Goal: Task Accomplishment & Management: Manage account settings

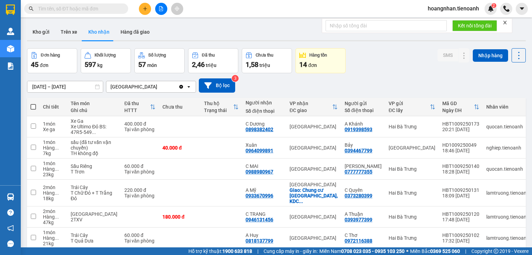
click at [177, 35] on div "Kho gửi Trên xe Kho nhận Hàng đã giao" at bounding box center [276, 33] width 499 height 18
click at [204, 36] on div "Kho gửi Trên xe Kho nhận Hàng đã giao" at bounding box center [276, 33] width 499 height 18
click at [168, 36] on div "Kho gửi Trên xe Kho nhận Hàng đã giao" at bounding box center [276, 33] width 499 height 18
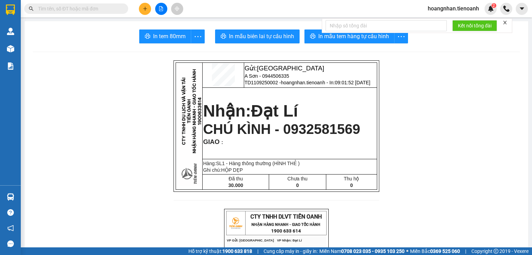
click at [102, 11] on input "text" at bounding box center [79, 9] width 82 height 8
click at [146, 8] on icon "plus" at bounding box center [145, 8] width 5 height 5
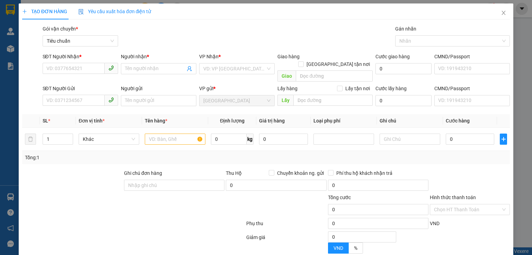
drag, startPoint x: 64, startPoint y: 149, endPoint x: 73, endPoint y: 87, distance: 62.2
click at [64, 153] on div "Tổng: 1" at bounding box center [115, 157] width 181 height 8
click at [73, 68] on input "SĐT Người Nhận *" at bounding box center [74, 68] width 62 height 11
click at [95, 68] on input "SĐT Người Nhận *" at bounding box center [74, 68] width 62 height 11
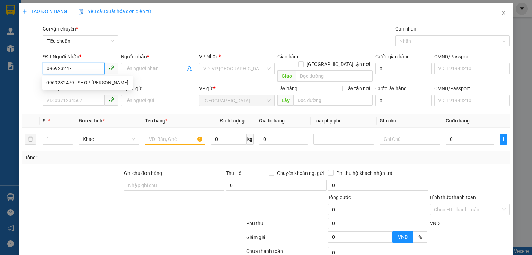
type input "0969232479"
click at [97, 80] on div "0969232479 - SHOP TĂNG THANH" at bounding box center [87, 83] width 82 height 8
type input "SHOP TĂNG THANH"
type input "30.000"
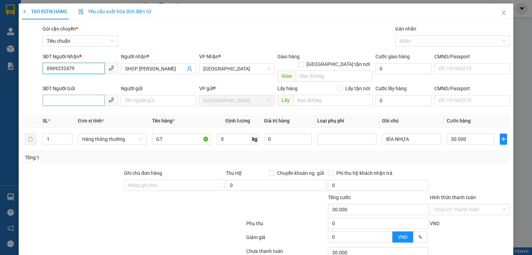
type input "0969232479"
click at [97, 95] on input "SĐT Người Gửi" at bounding box center [74, 100] width 62 height 11
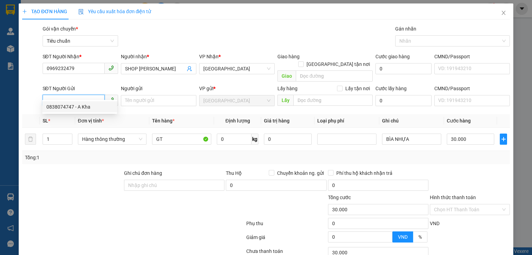
click at [78, 107] on div "0838074747 - A Kha" at bounding box center [79, 107] width 67 height 8
type input "0838074747"
type input "A Kha"
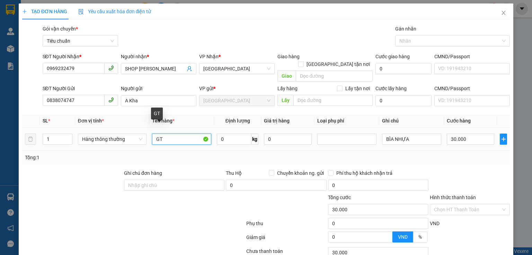
click at [161, 134] on input "GT" at bounding box center [181, 138] width 59 height 11
type input "G"
type input "GIẤY TỜ"
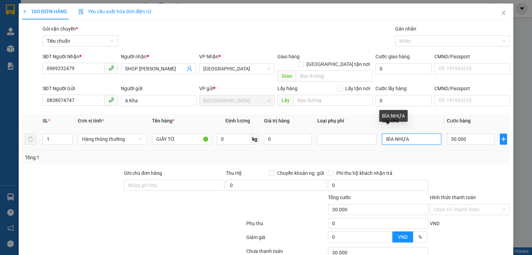
click at [395, 133] on input "BÌA NHỰA" at bounding box center [411, 138] width 59 height 11
drag, startPoint x: 392, startPoint y: 131, endPoint x: 428, endPoint y: 134, distance: 36.1
click at [428, 134] on input "BÌA NHỰA" at bounding box center [411, 138] width 59 height 11
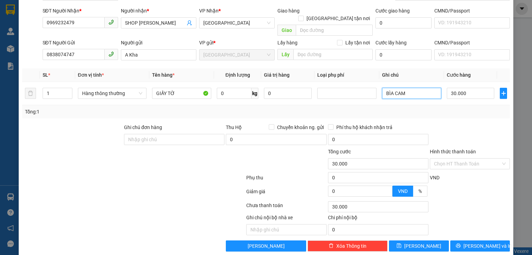
scroll to position [47, 0]
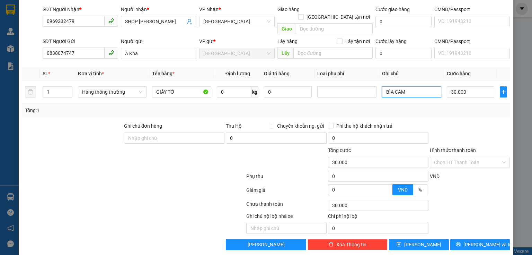
type input "BÌA CAM"
click at [453, 122] on div at bounding box center [469, 134] width 81 height 24
click at [467, 106] on div "Tổng: 1" at bounding box center [266, 110] width 482 height 8
click at [460, 172] on div "VND" at bounding box center [469, 178] width 81 height 12
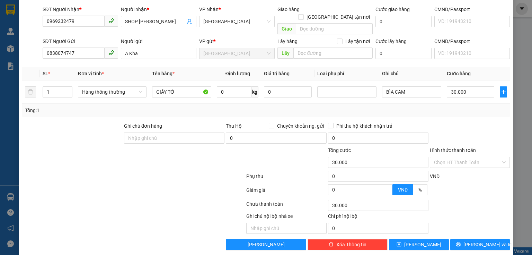
click at [459, 146] on div "Hình thức thanh toán" at bounding box center [470, 151] width 80 height 10
click at [463, 157] on input "Hình thức thanh toán" at bounding box center [467, 162] width 67 height 10
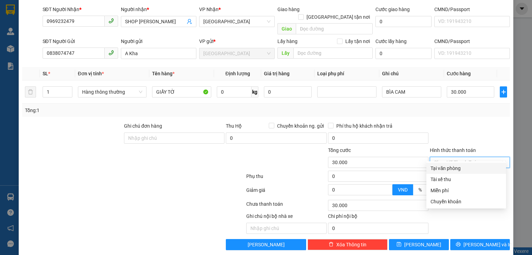
click at [465, 166] on div "Tại văn phòng" at bounding box center [466, 168] width 71 height 8
type input "0"
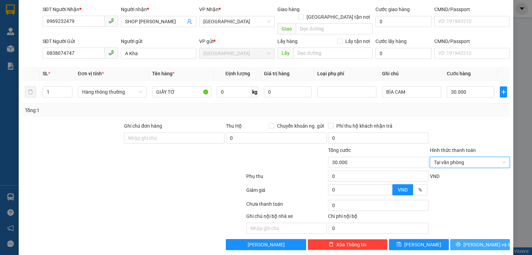
click at [475, 240] on span "[PERSON_NAME] và In" at bounding box center [488, 244] width 49 height 8
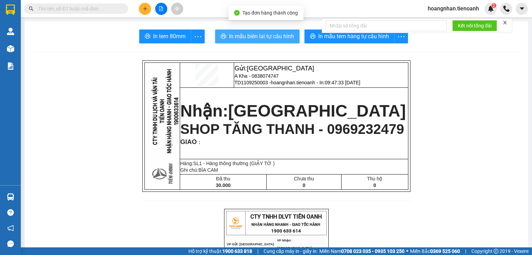
click at [277, 40] on span "In mẫu biên lai tự cấu hình" at bounding box center [261, 36] width 65 height 9
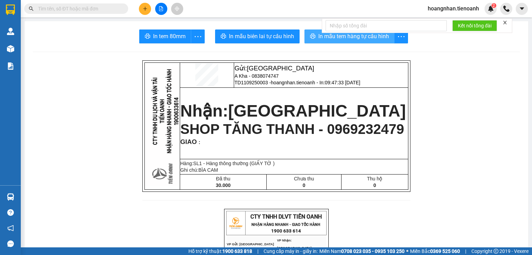
click at [357, 37] on span "In mẫu tem hàng tự cấu hình" at bounding box center [353, 36] width 71 height 9
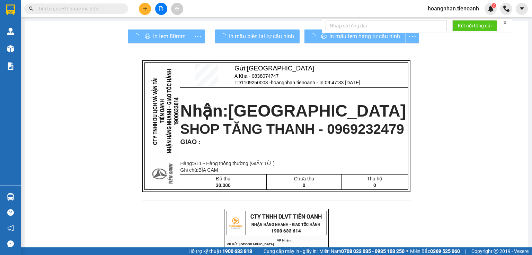
drag, startPoint x: 449, startPoint y: 122, endPoint x: 413, endPoint y: 112, distance: 37.5
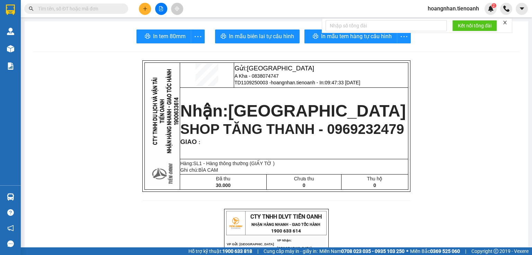
click at [93, 8] on input "text" at bounding box center [79, 9] width 82 height 8
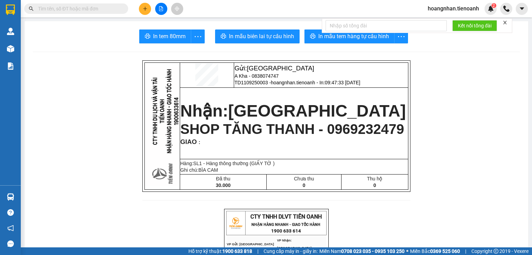
drag, startPoint x: 123, startPoint y: 53, endPoint x: 429, endPoint y: 176, distance: 329.6
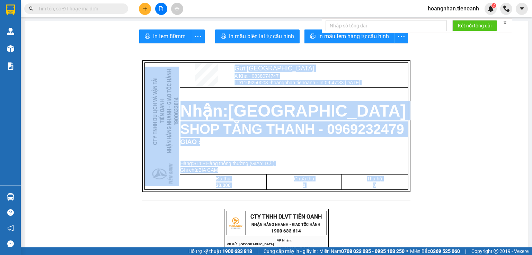
drag, startPoint x: 113, startPoint y: 76, endPoint x: 489, endPoint y: 200, distance: 396.1
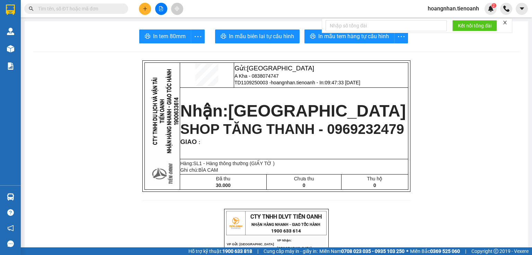
click at [99, 9] on input "text" at bounding box center [79, 9] width 82 height 8
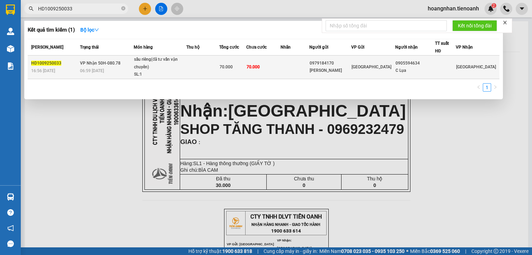
type input "HD1009250033"
click at [201, 70] on td at bounding box center [202, 67] width 33 height 24
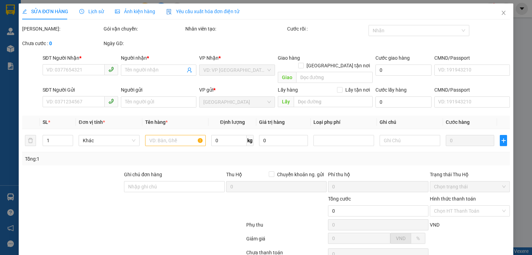
type input "0905594634"
type input "C Lụa"
type input "036184001794"
type input "0979184170"
type input "Cô Hào"
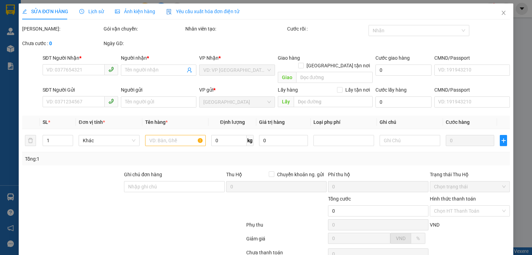
type input "066170008153"
type input "70.000"
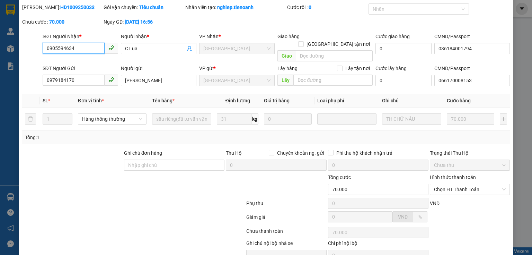
scroll to position [49, 0]
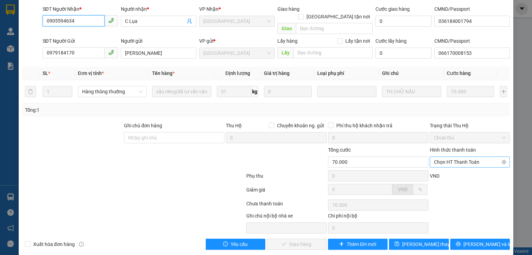
drag, startPoint x: 463, startPoint y: 153, endPoint x: 460, endPoint y: 158, distance: 5.6
click at [463, 157] on span "Chọn HT Thanh Toán" at bounding box center [470, 162] width 72 height 10
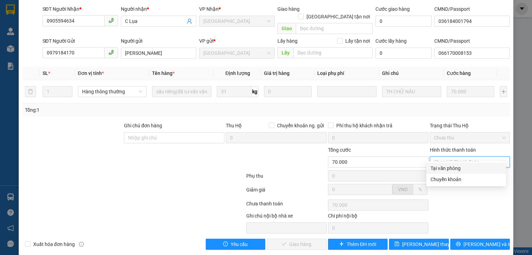
click at [453, 172] on div "Tại văn phòng" at bounding box center [467, 168] width 80 height 11
type input "0"
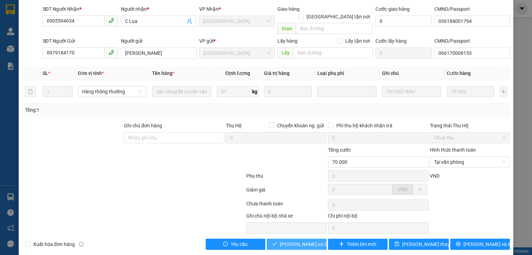
click at [283, 240] on span "[PERSON_NAME] và Giao hàng" at bounding box center [313, 244] width 67 height 8
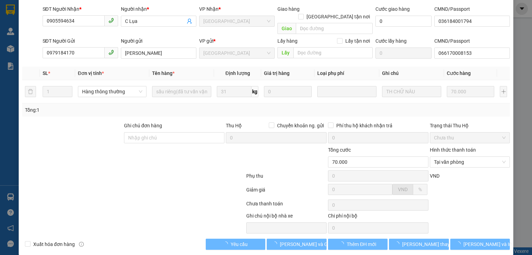
click at [194, 198] on div at bounding box center [133, 205] width 224 height 14
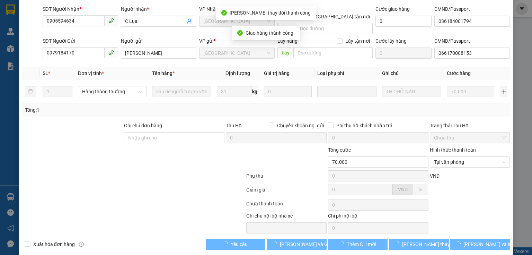
scroll to position [0, 0]
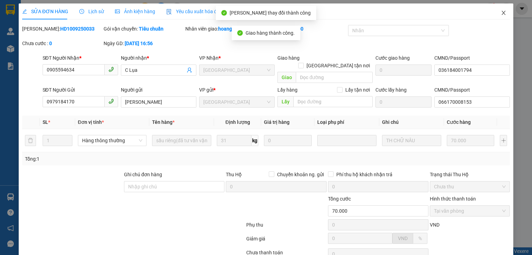
click at [501, 10] on icon "close" at bounding box center [504, 13] width 6 height 6
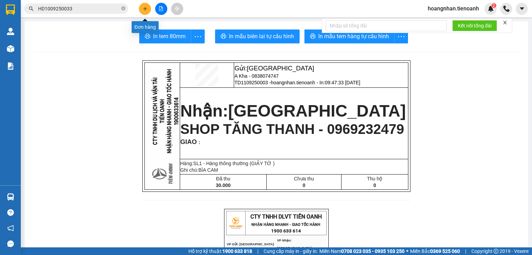
click at [145, 6] on icon "plus" at bounding box center [145, 8] width 5 height 5
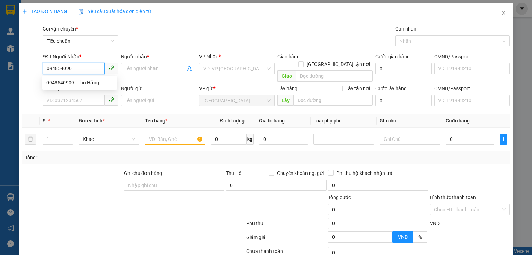
type input "0948540909"
click at [78, 86] on div "0948540909 - Thu Hằng" at bounding box center [79, 82] width 75 height 11
type input "Thu Hằng"
type input "30.000"
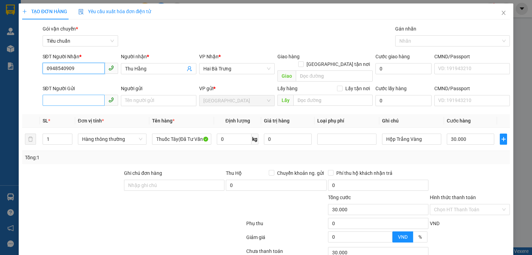
type input "0948540909"
click at [85, 95] on input "SĐT Người Gửi" at bounding box center [74, 100] width 62 height 11
type input "0847766468"
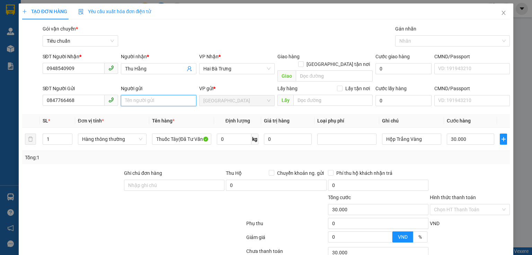
click at [141, 95] on input "Người gửi" at bounding box center [159, 100] width 76 height 11
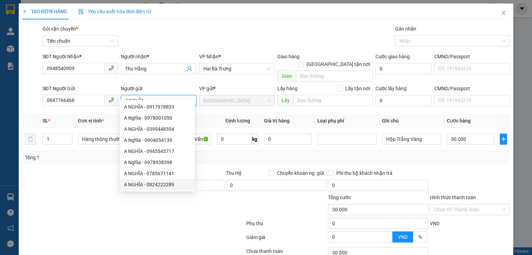
type input "A NGHĨA"
click at [74, 181] on div at bounding box center [72, 181] width 102 height 24
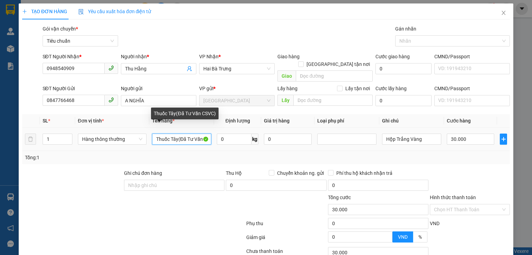
drag, startPoint x: 176, startPoint y: 131, endPoint x: 129, endPoint y: 141, distance: 48.4
click at [129, 141] on tr "1 Hàng thông thường Thuốc Tây(Đã Tư Vấn CSVC) 0 kg 0 Hộp Trắng Vàng 30.000" at bounding box center [266, 139] width 488 height 23
type input "VỢT([PERSON_NAME] CSVC)"
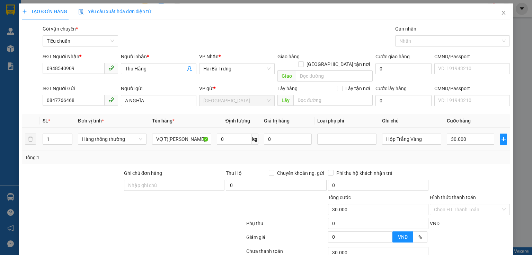
drag, startPoint x: 98, startPoint y: 175, endPoint x: 375, endPoint y: 126, distance: 280.8
click at [126, 173] on div "Ghi chú đơn hàng Thu Hộ Chuyển khoản ng. gửi 0 Phí thu hộ khách nhận trả 0" at bounding box center [265, 181] width 489 height 24
click at [396, 133] on input "Hộp Trắng Vàng" at bounding box center [411, 138] width 59 height 11
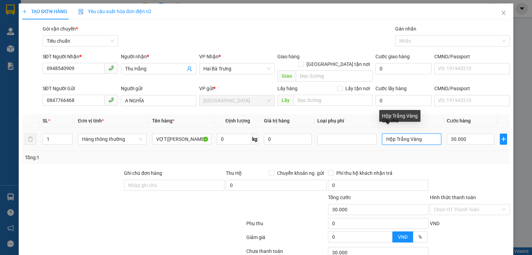
click at [396, 133] on input "Hộp Trắng Vàng" at bounding box center [411, 138] width 59 height 11
type input "NILON HỒNG BKDV"
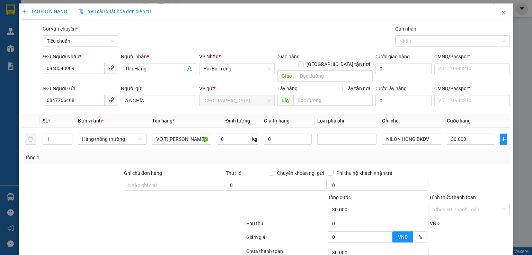
click at [462, 153] on div "Tổng: 1" at bounding box center [266, 157] width 482 height 8
click at [456, 134] on input "30.000" at bounding box center [470, 138] width 47 height 11
type input "0"
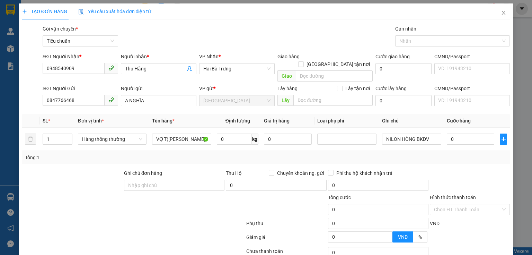
click at [466, 159] on div "Transit Pickup Surcharge Ids Transit Deliver Surcharge Ids Transit Deliver Surc…" at bounding box center [266, 161] width 488 height 272
click at [459, 133] on input "0" at bounding box center [470, 138] width 47 height 11
click at [460, 158] on div "Transit Pickup Surcharge Ids Transit Deliver Surcharge Ids Transit Deliver Surc…" at bounding box center [266, 161] width 488 height 272
click at [453, 133] on input "0" at bounding box center [470, 138] width 47 height 11
type input "3"
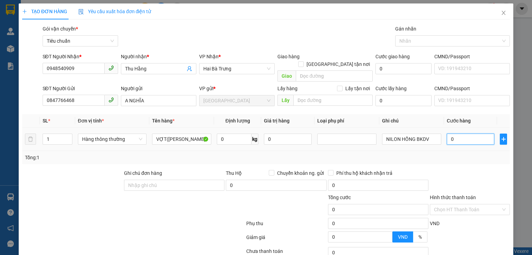
type input "3"
type input "30"
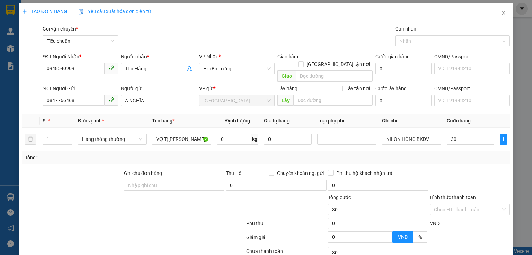
type input "30.000"
click at [459, 153] on div "Tổng: 1" at bounding box center [266, 157] width 482 height 8
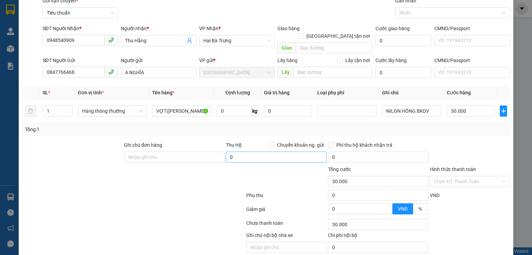
scroll to position [47, 0]
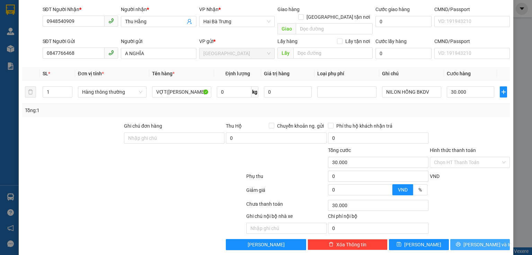
drag, startPoint x: 472, startPoint y: 239, endPoint x: 428, endPoint y: 208, distance: 53.9
click at [472, 240] on span "[PERSON_NAME] và In" at bounding box center [488, 244] width 49 height 8
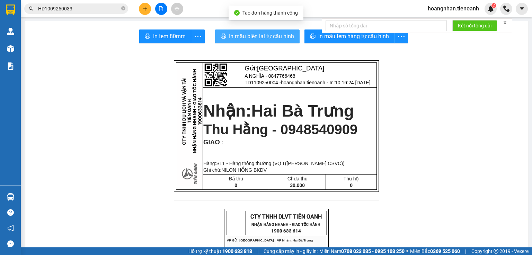
click at [268, 31] on button "In mẫu biên lai tự cấu hình" at bounding box center [257, 36] width 85 height 14
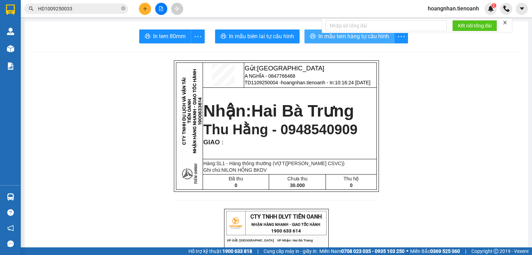
click at [357, 38] on span "In mẫu tem hàng tự cấu hình" at bounding box center [353, 36] width 71 height 9
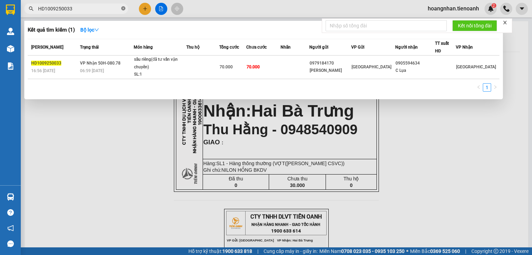
click at [122, 9] on icon "close-circle" at bounding box center [123, 8] width 4 height 4
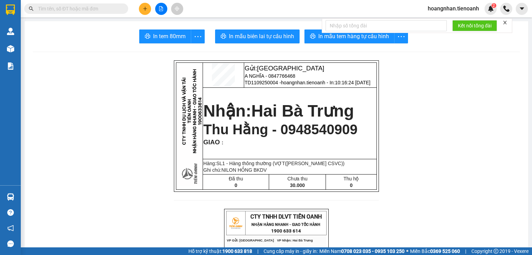
drag, startPoint x: 79, startPoint y: 94, endPoint x: 90, endPoint y: 66, distance: 30.1
click at [89, 6] on input "text" at bounding box center [79, 9] width 82 height 8
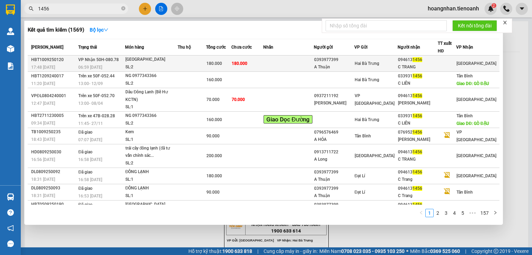
type input "1456"
click at [176, 61] on div "Đông Lạnh" at bounding box center [151, 60] width 52 height 8
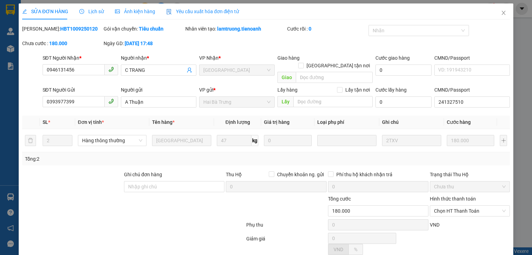
type input "0946131456"
type input "C TRANG"
type input "0393977399"
type input "A Thuận"
type input "241327510"
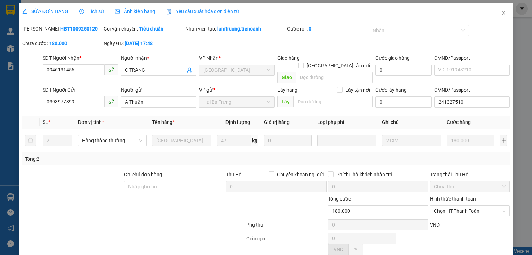
type input "180.000"
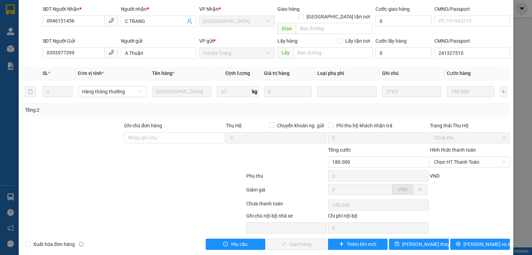
click at [114, 198] on div at bounding box center [133, 205] width 224 height 14
drag, startPoint x: 114, startPoint y: 192, endPoint x: 120, endPoint y: 172, distance: 21.4
click at [115, 198] on div at bounding box center [133, 205] width 224 height 14
click at [140, 184] on div at bounding box center [133, 191] width 224 height 14
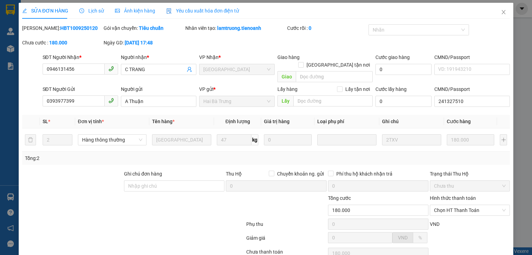
scroll to position [0, 0]
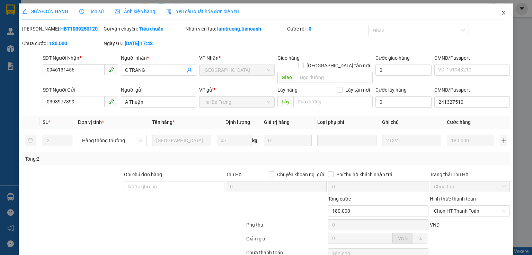
click at [501, 12] on icon "close" at bounding box center [504, 13] width 6 height 6
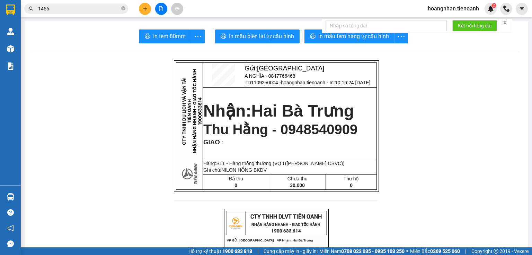
drag, startPoint x: 77, startPoint y: 80, endPoint x: 105, endPoint y: 16, distance: 70.9
click at [125, 10] on icon "close-circle" at bounding box center [123, 8] width 4 height 4
drag, startPoint x: 108, startPoint y: 44, endPoint x: 114, endPoint y: 17, distance: 27.7
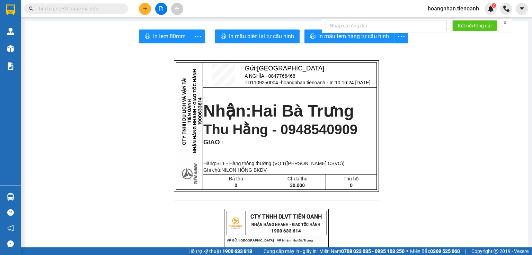
click at [98, 10] on input "text" at bounding box center [79, 9] width 82 height 8
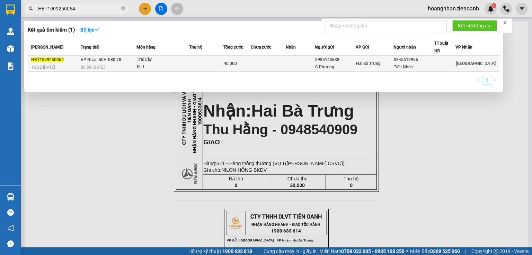
type input "HBT1009250064"
click at [200, 61] on td at bounding box center [206, 63] width 34 height 16
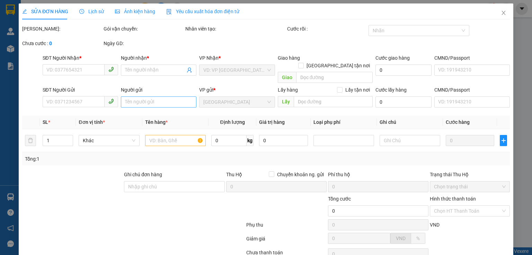
type input "0845619956"
type input "Tiến Nhân"
type input "0985143838"
type input "C Phượng"
type input "40.000"
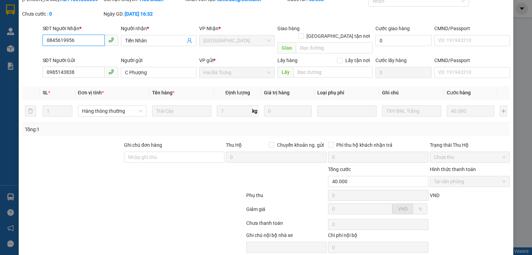
scroll to position [49, 0]
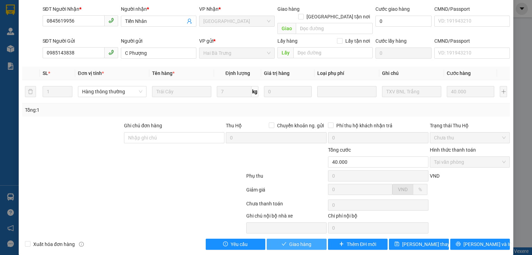
click at [297, 240] on span "Giao hàng" at bounding box center [300, 244] width 22 height 8
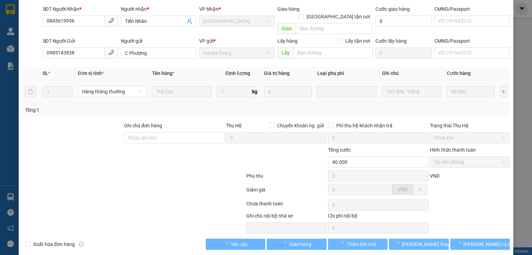
drag, startPoint x: 149, startPoint y: 186, endPoint x: 412, endPoint y: 88, distance: 280.8
click at [149, 185] on div at bounding box center [133, 191] width 224 height 14
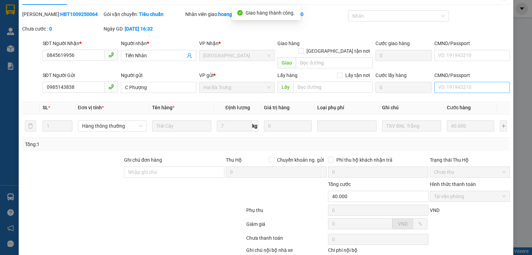
scroll to position [0, 0]
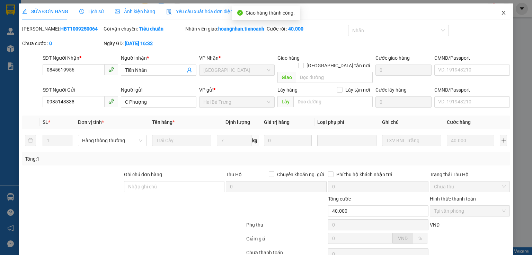
drag, startPoint x: 500, startPoint y: 10, endPoint x: 426, endPoint y: 4, distance: 74.8
click at [494, 10] on span "Close" at bounding box center [503, 12] width 19 height 19
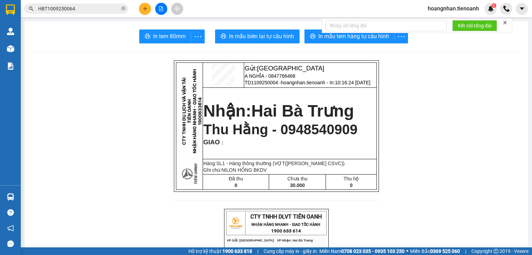
click at [123, 10] on icon "close-circle" at bounding box center [123, 8] width 4 height 4
click at [93, 11] on input "text" at bounding box center [79, 9] width 82 height 8
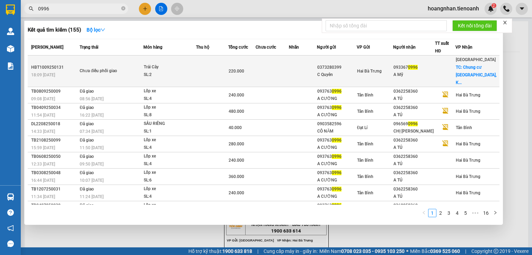
type input "0996"
click at [208, 62] on td at bounding box center [212, 71] width 33 height 32
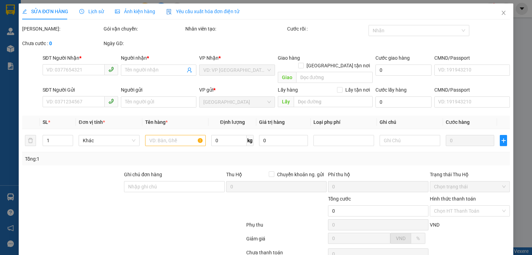
type input "0933670996"
type input "A Mỹ"
checkbox input "true"
type input "Chung cư Sài Gòn Avenue, KDC Lan Phương, Đường Số 11, Tam Bình, Thủ Đức, Hồ Chí…"
type input "0373280399"
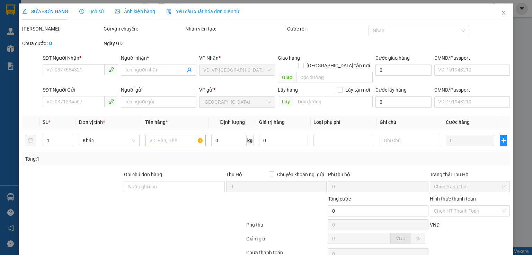
type input "C Quyên"
type input "220.000"
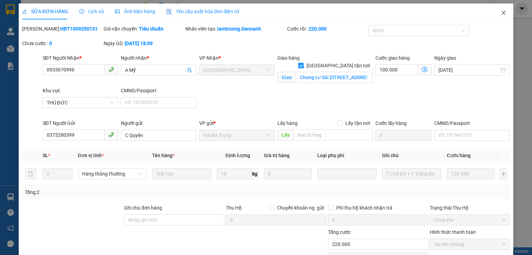
click at [501, 13] on icon "close" at bounding box center [504, 13] width 6 height 6
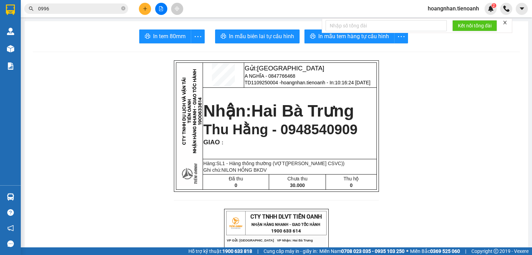
click at [121, 3] on div "Kết quả tìm kiếm ( 155 ) Bộ lọc Mã ĐH Trạng thái Món hàng Thu hộ Tổng cước Chưa…" at bounding box center [67, 9] width 135 height 12
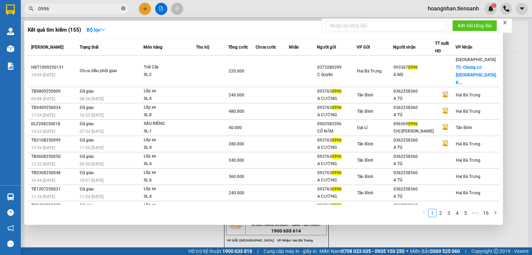
drag, startPoint x: 122, startPoint y: 9, endPoint x: 112, endPoint y: 9, distance: 10.7
click at [122, 9] on icon "close-circle" at bounding box center [123, 8] width 4 height 4
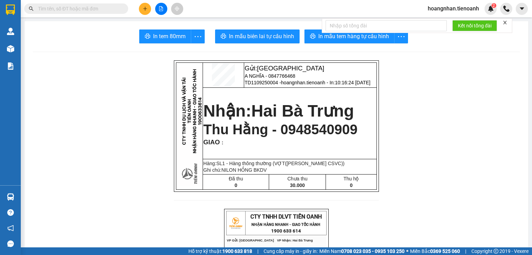
click at [94, 6] on input "text" at bounding box center [79, 9] width 82 height 8
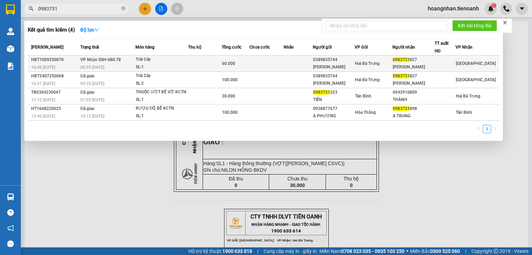
type input "0983731"
click at [203, 58] on td at bounding box center [205, 63] width 34 height 16
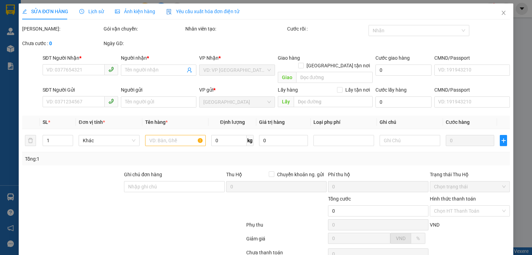
type input "0983731827"
type input "Nguyệt Hồng"
type input "0389835744"
type input "Cô Sinh"
type input "60.000"
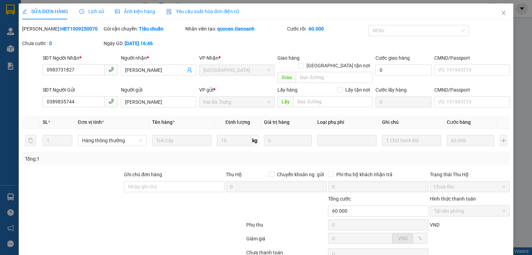
click at [72, 219] on div at bounding box center [133, 226] width 224 height 14
click at [75, 177] on div at bounding box center [72, 182] width 102 height 24
click at [125, 206] on div at bounding box center [92, 207] width 143 height 24
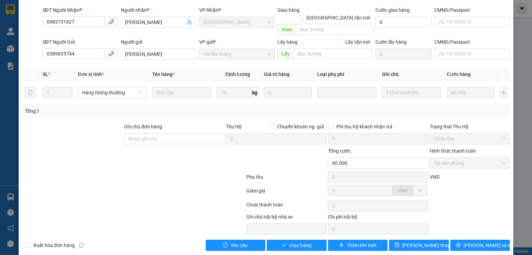
scroll to position [49, 0]
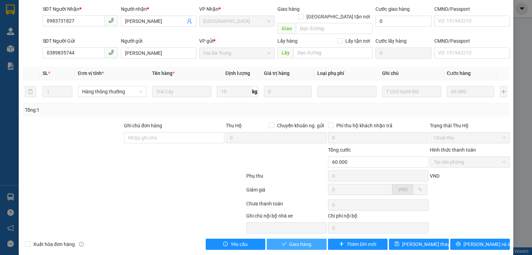
drag, startPoint x: 303, startPoint y: 232, endPoint x: 258, endPoint y: 225, distance: 44.9
click at [302, 240] on span "Giao hàng" at bounding box center [300, 244] width 22 height 8
click at [123, 198] on div at bounding box center [133, 205] width 224 height 14
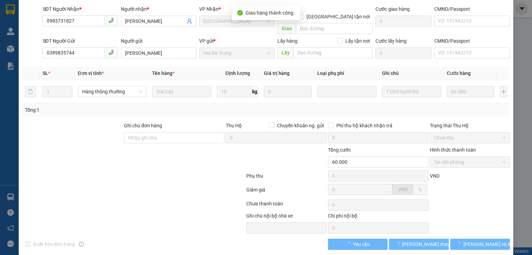
scroll to position [56, 0]
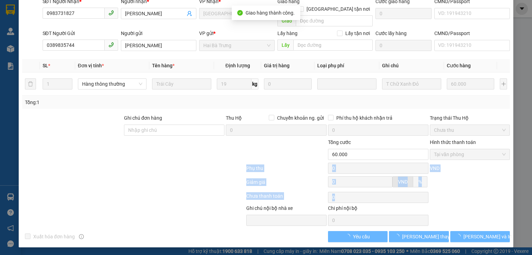
click at [290, 218] on div "Total Paid Fee 60.000 Total UnPaid Fee 0 Cash Collection Total Fee Mã ĐH: HBT10…" at bounding box center [266, 104] width 488 height 273
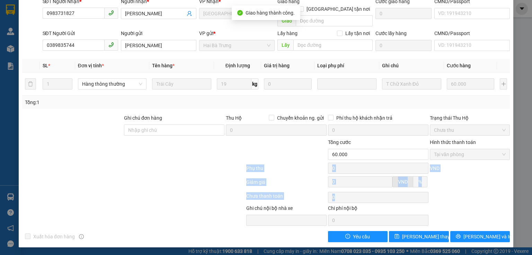
click at [184, 201] on div at bounding box center [133, 197] width 224 height 14
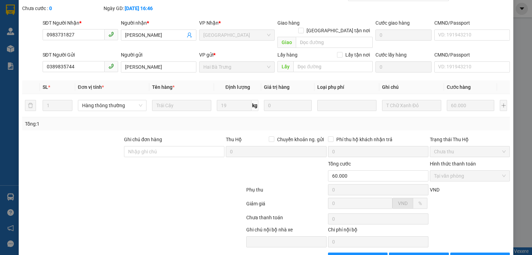
scroll to position [0, 0]
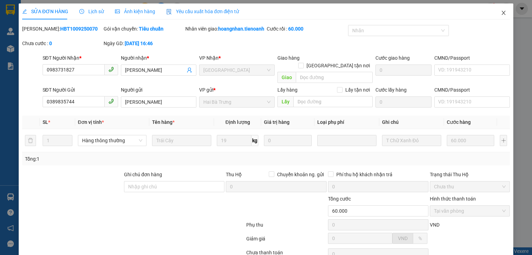
click at [499, 10] on span "Close" at bounding box center [503, 12] width 19 height 19
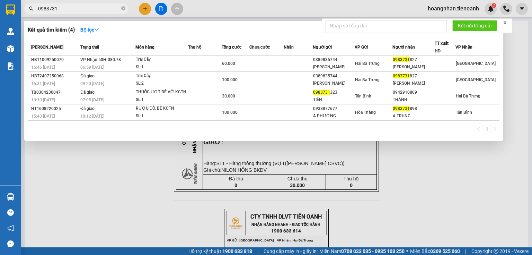
drag, startPoint x: 125, startPoint y: 8, endPoint x: 124, endPoint y: 12, distance: 4.2
click at [124, 10] on span "0983731" at bounding box center [76, 8] width 104 height 10
click at [122, 9] on icon "close-circle" at bounding box center [123, 8] width 4 height 4
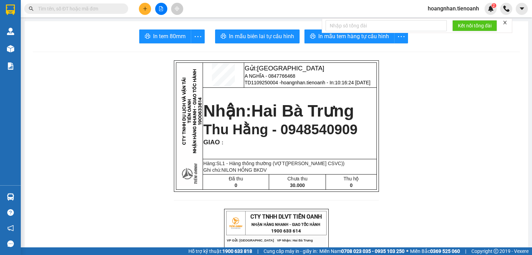
drag, startPoint x: 140, startPoint y: 78, endPoint x: 196, endPoint y: 13, distance: 86.2
drag, startPoint x: 94, startPoint y: 89, endPoint x: 108, endPoint y: 0, distance: 90.5
click at [140, 7] on button at bounding box center [145, 9] width 12 height 12
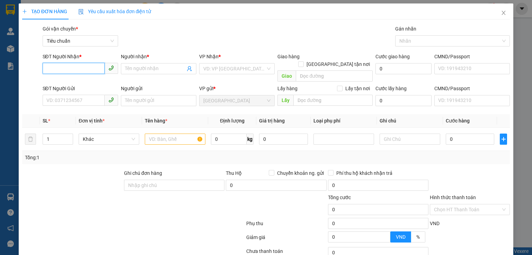
click at [70, 71] on input "SĐT Người Nhận *" at bounding box center [74, 68] width 62 height 11
click at [41, 197] on div at bounding box center [92, 205] width 143 height 24
click at [63, 69] on input "SĐT Người Nhận *" at bounding box center [74, 68] width 62 height 11
drag, startPoint x: 82, startPoint y: 213, endPoint x: 74, endPoint y: 118, distance: 95.3
click at [82, 199] on form "Ghi chú đơn hàng Thu Hộ Chuyển khoản ng. gửi 0 Phí thu hộ khách nhận trả 0 Tổng…" at bounding box center [266, 207] width 488 height 76
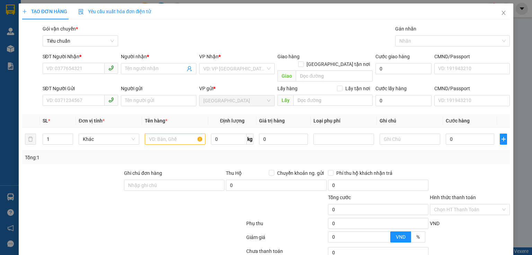
click at [65, 61] on div "SĐT Người Nhận *" at bounding box center [81, 58] width 76 height 10
click at [68, 66] on input "SĐT Người Nhận *" at bounding box center [74, 68] width 62 height 11
click at [85, 71] on input "SĐT Người Nhận *" at bounding box center [74, 68] width 62 height 11
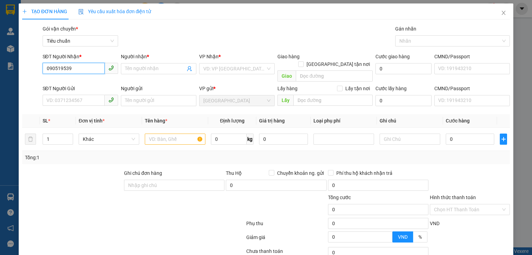
type input "0905195398"
click at [76, 83] on div "0905195398 - C Nhã" at bounding box center [79, 83] width 67 height 8
type input "C Nhã"
type input "KHÁCH RA LẤY HÀNG GỌI CHO NGƯỜI GỬI TRƯỚC"
type input "30.000"
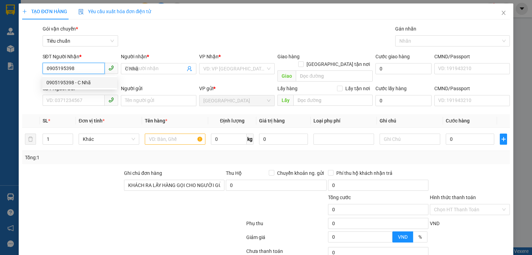
type input "30.000"
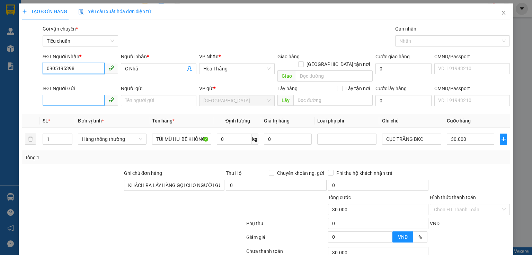
type input "0905195398"
click at [82, 96] on input "SĐT Người Gửi" at bounding box center [74, 100] width 62 height 11
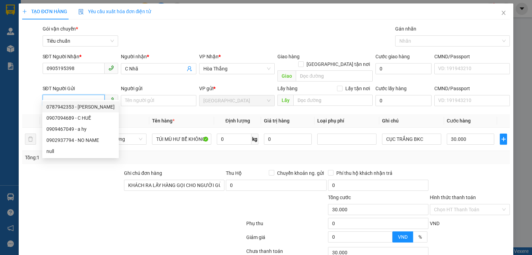
click at [74, 95] on input "SĐT Người Gửi" at bounding box center [74, 100] width 62 height 11
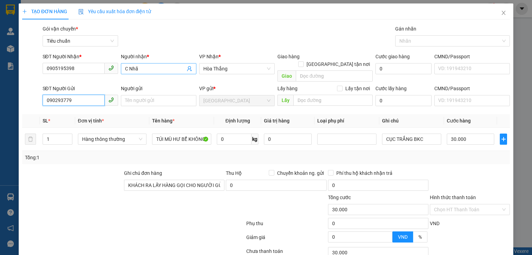
type input "0902937794"
click at [86, 107] on div "0902937794 - NO NAME" at bounding box center [79, 107] width 67 height 8
type input "NO NAME"
type input "079202005482"
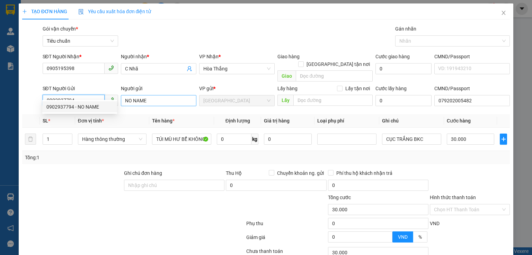
type input "40.000"
type input "0902937794"
drag, startPoint x: 161, startPoint y: 90, endPoint x: 89, endPoint y: 96, distance: 72.7
click at [89, 96] on div "SĐT Người Gửi 0902937794 Người gửi NO NAME NO NAME VP gửi * Thủ Đức Lấy hàng Lấ…" at bounding box center [276, 97] width 471 height 24
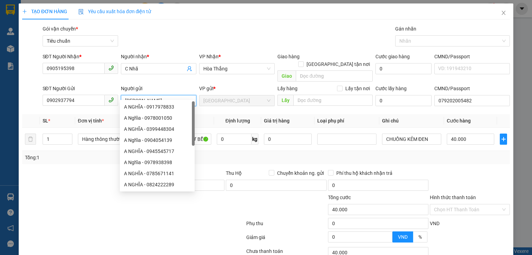
type input "[PERSON_NAME]"
click at [80, 193] on div at bounding box center [92, 205] width 143 height 24
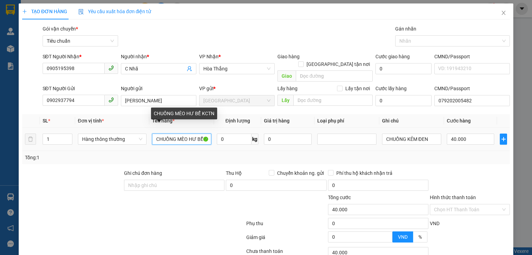
click at [173, 133] on input "CHUỒNG MÈO HƯ BỂ KCTN" at bounding box center [181, 138] width 59 height 11
type input "GIẤY TỜ"
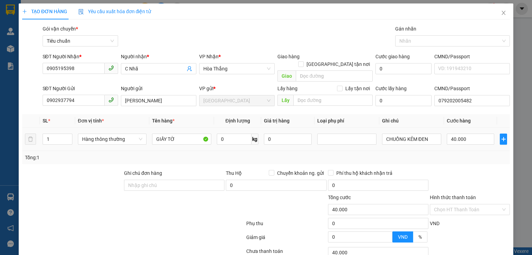
click at [397, 128] on td "CHUỒNG KẺM ĐEN" at bounding box center [411, 139] width 65 height 23
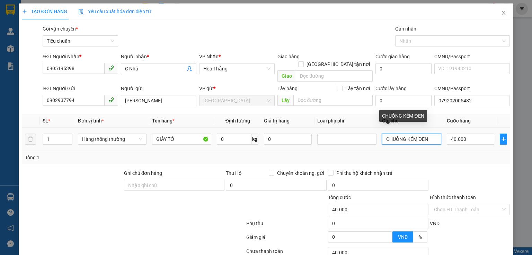
click at [401, 135] on input "CHUỒNG KẺM ĐEN" at bounding box center [411, 138] width 59 height 11
type input "CHUỒG KẺM ĐEN"
click at [401, 135] on input "CHUỒG KẺM ĐEN" at bounding box center [411, 138] width 59 height 11
click at [401, 135] on input "text" at bounding box center [411, 138] width 59 height 11
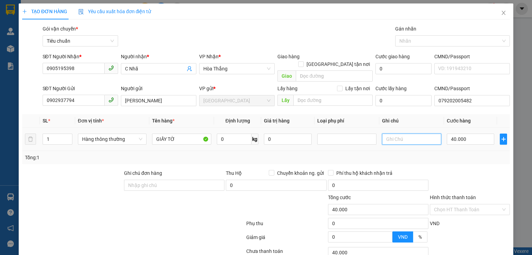
click at [401, 135] on input "text" at bounding box center [411, 138] width 59 height 11
type input "BÌA NHỰA"
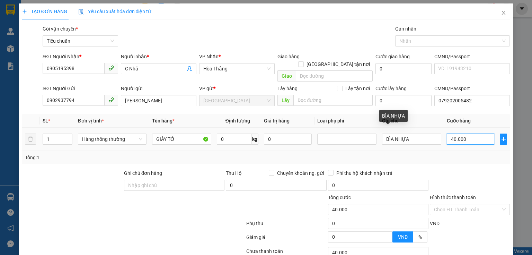
click at [458, 133] on input "40.000" at bounding box center [470, 138] width 47 height 11
type input "3"
type input "30"
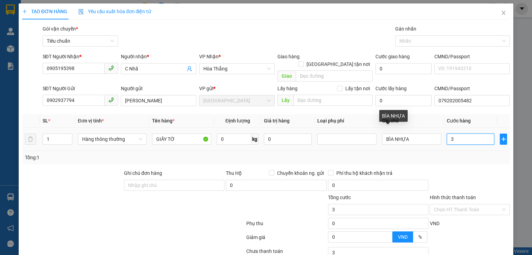
type input "30"
type input "30.000"
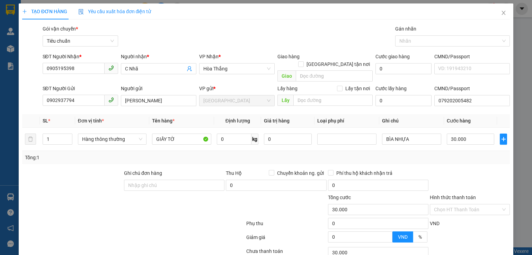
click at [461, 160] on div "Transit Pickup Surcharge Ids Transit Deliver Surcharge Ids Transit Deliver Surc…" at bounding box center [266, 161] width 488 height 272
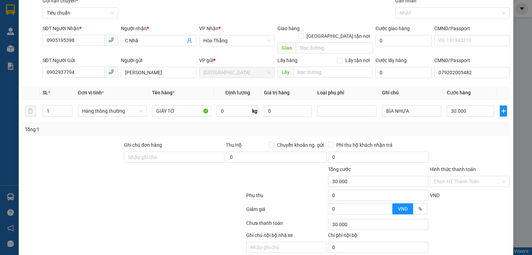
scroll to position [47, 0]
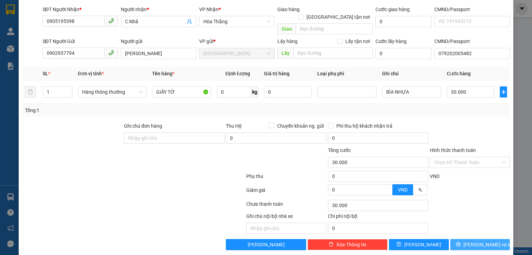
click at [487, 239] on button "[PERSON_NAME] và In" at bounding box center [480, 244] width 60 height 11
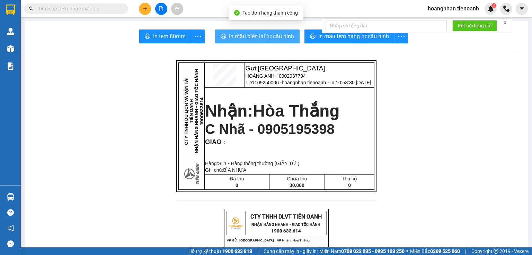
click at [280, 40] on span "In mẫu biên lai tự cấu hình" at bounding box center [261, 36] width 65 height 9
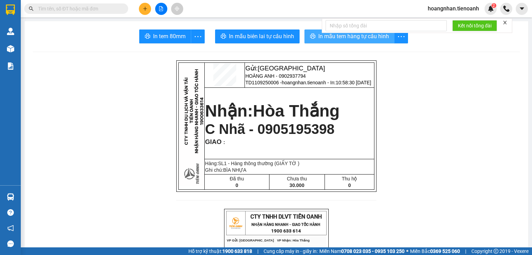
click at [359, 36] on span "In mẫu tem hàng tự cấu hình" at bounding box center [353, 36] width 71 height 9
click at [143, 7] on icon "plus" at bounding box center [145, 8] width 5 height 5
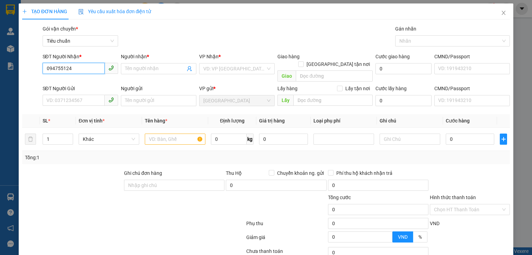
type input "0947551247"
click at [82, 85] on div "0947551247 - Bếp Gia An" at bounding box center [85, 83] width 78 height 8
type input "Bếp [PERSON_NAME]"
type input "150.000"
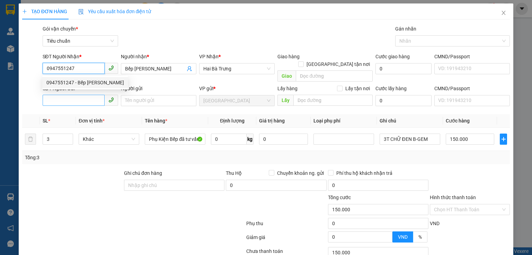
type input "0947551247"
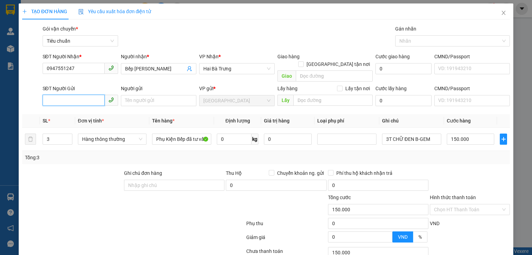
drag, startPoint x: 86, startPoint y: 93, endPoint x: 124, endPoint y: 110, distance: 41.9
click at [86, 95] on input "SĐT Người Gửi" at bounding box center [74, 100] width 62 height 11
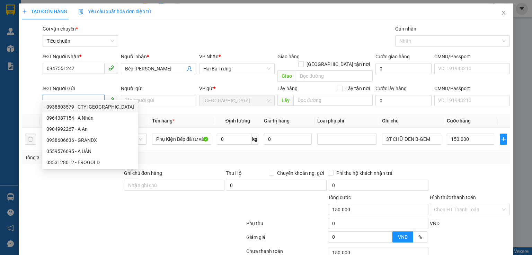
click at [93, 95] on input "SĐT Người Gửi" at bounding box center [74, 100] width 62 height 11
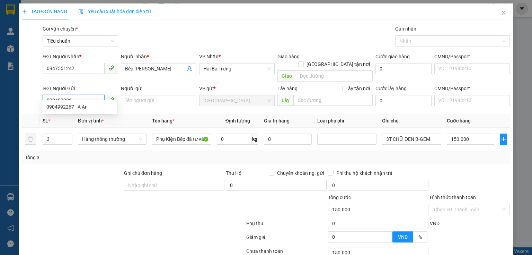
type input "0904992267"
click at [70, 105] on div "0904992267 - A An" at bounding box center [79, 107] width 67 height 8
type input "A An"
type input "50.000"
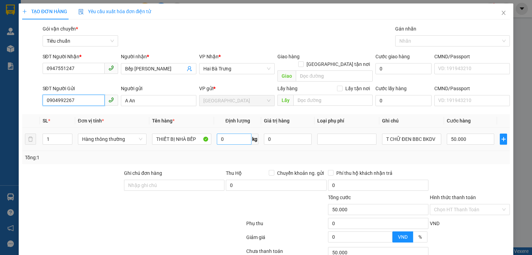
type input "0904992267"
click at [240, 133] on input "0" at bounding box center [234, 138] width 35 height 11
type input "37"
click at [463, 133] on input "50.000" at bounding box center [470, 138] width 47 height 11
click at [463, 153] on div "Tổng: 1" at bounding box center [266, 157] width 482 height 8
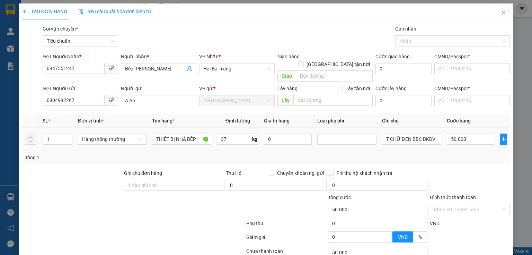
type input "80.000"
click at [442, 153] on div "Tổng: 1" at bounding box center [266, 157] width 482 height 8
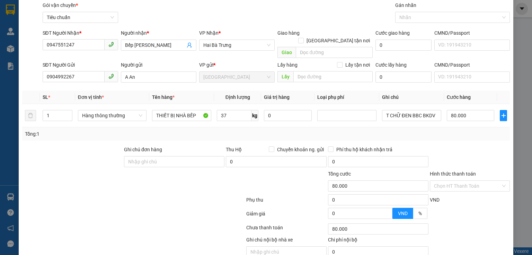
scroll to position [47, 0]
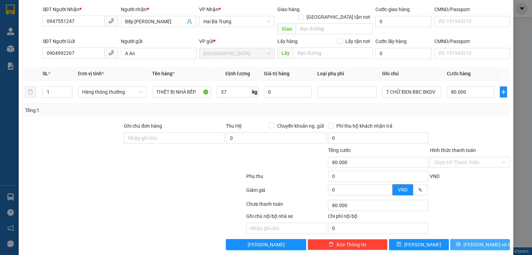
click at [480, 240] on span "[PERSON_NAME] và In" at bounding box center [488, 244] width 49 height 8
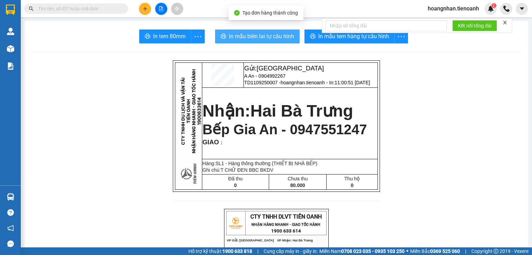
click at [248, 36] on span "In mẫu biên lai tự cấu hình" at bounding box center [261, 36] width 65 height 9
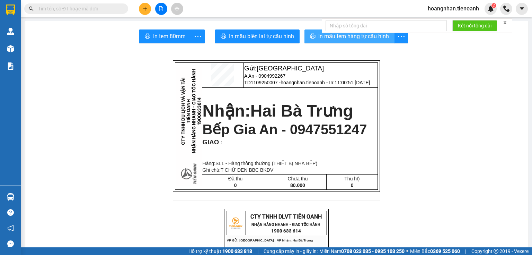
click at [353, 41] on button "In mẫu tem hàng tự cấu hình" at bounding box center [350, 36] width 90 height 14
click at [99, 11] on input "text" at bounding box center [79, 9] width 82 height 8
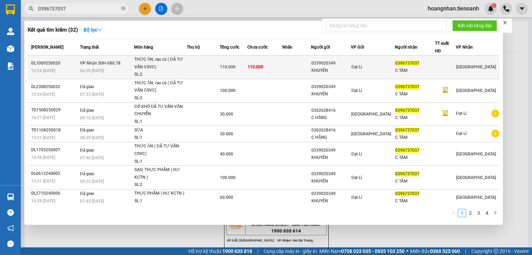
type input "0396737037"
click at [176, 59] on div "THỨC ĂN, rau củ ( ĐÃ TƯ VẤN CSVC)" at bounding box center [160, 63] width 52 height 15
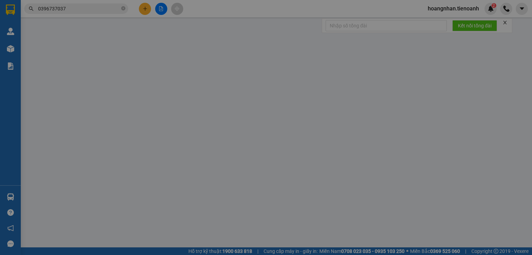
type input "0396737037"
type input "C TÂM"
type input "0339020349"
type input "KHUYÊN"
type input "110.000"
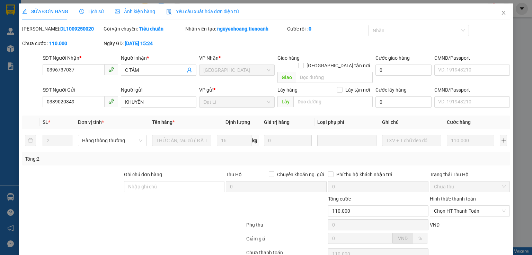
drag, startPoint x: 96, startPoint y: 151, endPoint x: 112, endPoint y: 121, distance: 35.0
click at [101, 143] on div "SL * Đơn vị tính * Tên hàng * Định lượng Giá trị hàng Loại phụ phí Ghi chú Cước…" at bounding box center [266, 140] width 488 height 50
click at [115, 181] on div at bounding box center [72, 182] width 102 height 24
drag, startPoint x: 114, startPoint y: 161, endPoint x: 200, endPoint y: 192, distance: 91.0
click at [200, 190] on div "Total Paid Fee 0 Total UnPaid Fee 110.000 Cash Collection Total Fee Mã ĐH: DL10…" at bounding box center [266, 161] width 488 height 273
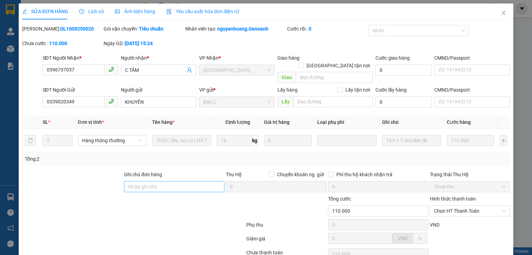
drag, startPoint x: 150, startPoint y: 231, endPoint x: 174, endPoint y: 176, distance: 59.9
click at [150, 233] on div at bounding box center [133, 240] width 224 height 14
drag, startPoint x: 179, startPoint y: 163, endPoint x: 64, endPoint y: 176, distance: 115.1
click at [64, 176] on div "Ghi chú đơn hàng Thu Hộ Chuyển khoản ng. gửi 0 Phí thu hộ khách nhận trả 0 Trạn…" at bounding box center [265, 182] width 489 height 24
click at [64, 176] on div at bounding box center [72, 182] width 102 height 24
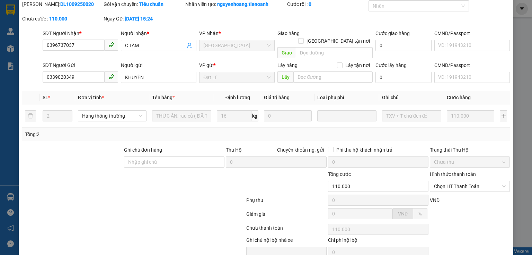
scroll to position [49, 0]
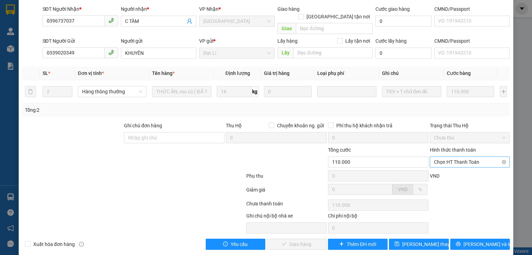
click at [455, 157] on span "Chọn HT Thanh Toán" at bounding box center [470, 162] width 72 height 10
click at [458, 165] on div "Tại văn phòng" at bounding box center [466, 168] width 71 height 8
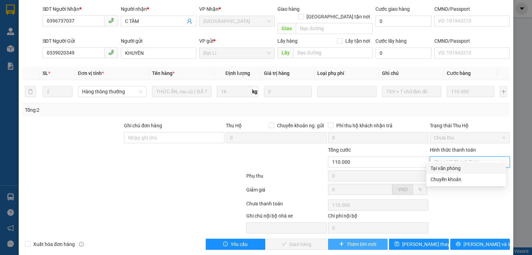
type input "0"
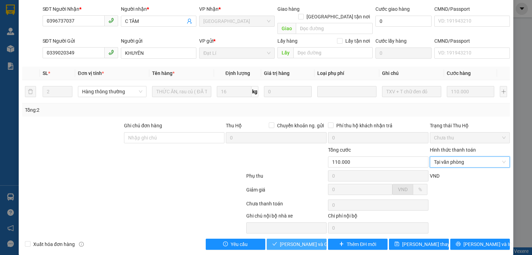
click at [304, 240] on span "[PERSON_NAME] và Giao hàng" at bounding box center [313, 244] width 67 height 8
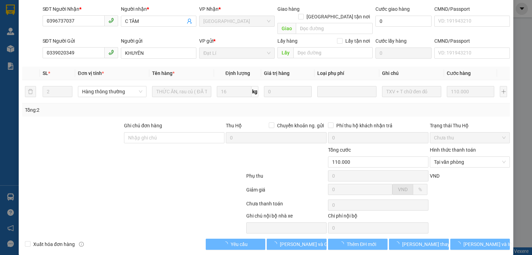
click at [145, 203] on div at bounding box center [133, 205] width 224 height 14
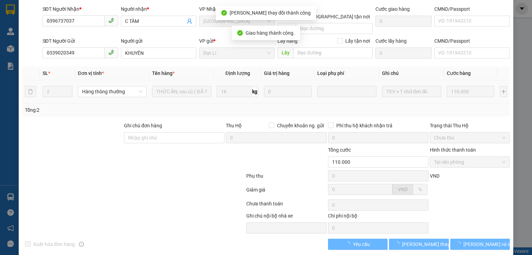
scroll to position [56, 0]
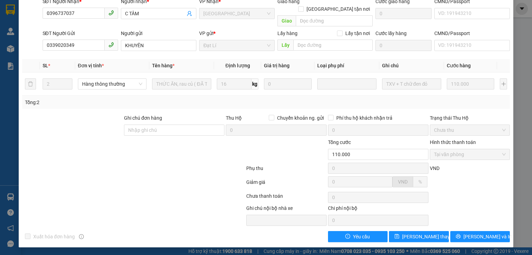
click at [112, 177] on div at bounding box center [133, 183] width 224 height 14
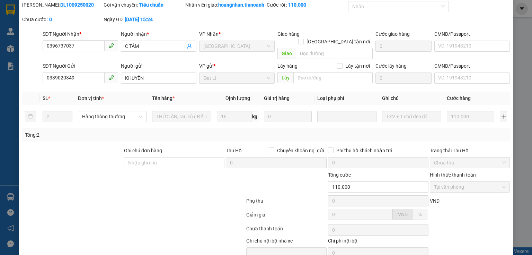
scroll to position [0, 0]
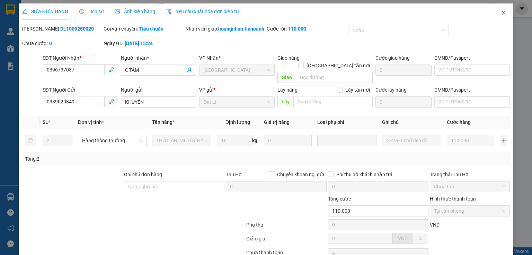
drag, startPoint x: 502, startPoint y: 11, endPoint x: 497, endPoint y: 13, distance: 5.4
click at [497, 13] on span "Close" at bounding box center [503, 12] width 19 height 19
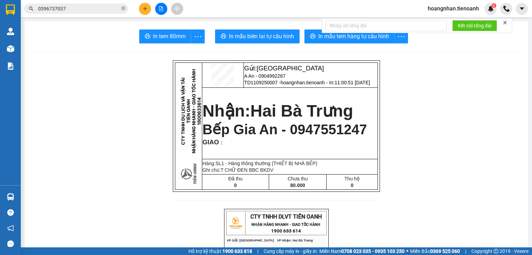
click at [125, 7] on span "0396737037" at bounding box center [76, 8] width 104 height 10
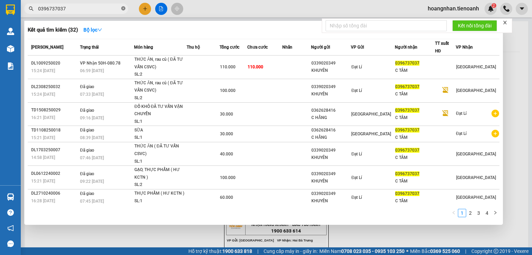
click at [125, 7] on icon "close-circle" at bounding box center [123, 8] width 4 height 4
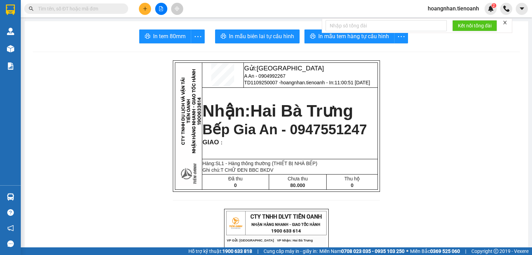
click at [111, 5] on input "text" at bounding box center [79, 9] width 82 height 8
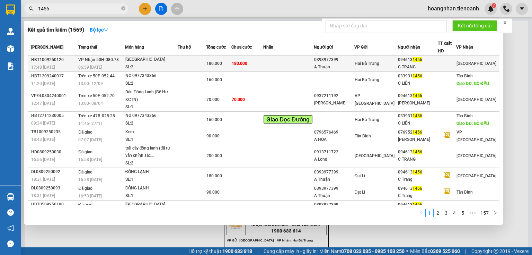
type input "1456"
click at [173, 61] on div "Đông Lạnh" at bounding box center [151, 60] width 52 height 8
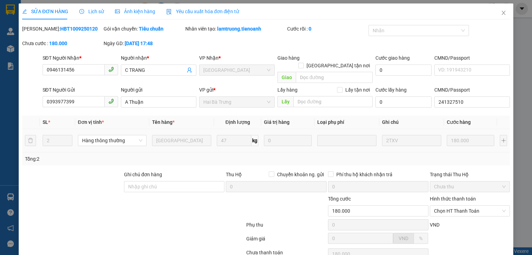
type input "0946131456"
type input "C TRANG"
type input "0393977399"
type input "A Thuận"
type input "241327510"
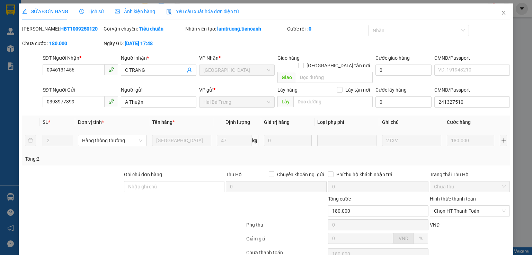
type input "180.000"
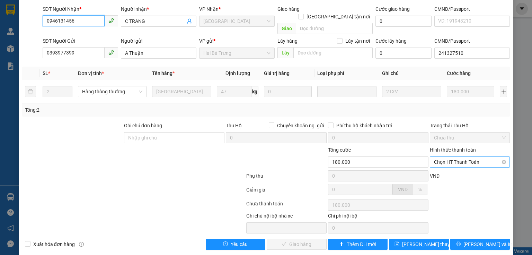
click at [454, 157] on span "Chọn HT Thanh Toán" at bounding box center [470, 162] width 72 height 10
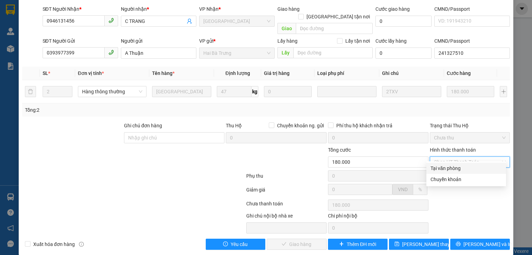
drag, startPoint x: 452, startPoint y: 170, endPoint x: 423, endPoint y: 180, distance: 30.0
click at [448, 172] on div "Tại văn phòng" at bounding box center [467, 168] width 80 height 11
type input "0"
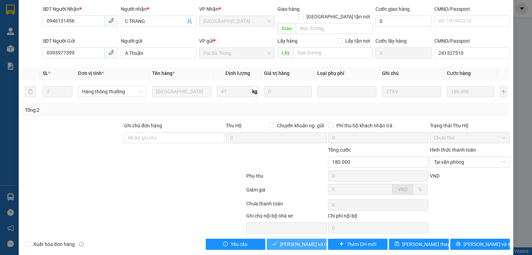
drag, startPoint x: 282, startPoint y: 236, endPoint x: 226, endPoint y: 213, distance: 61.1
click at [283, 240] on span "[PERSON_NAME] và Giao hàng" at bounding box center [313, 244] width 67 height 8
click at [132, 198] on div at bounding box center [133, 205] width 224 height 14
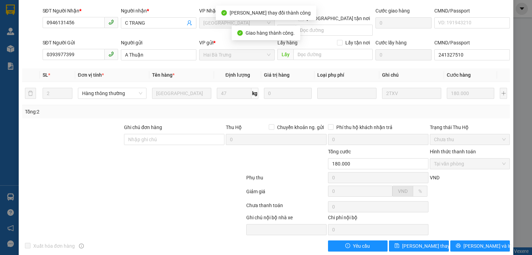
scroll to position [0, 0]
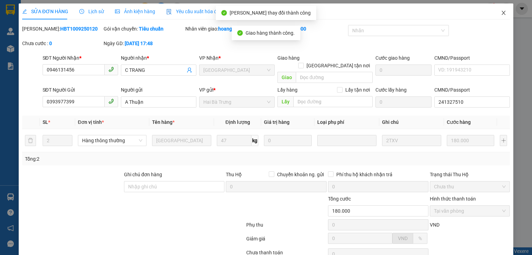
click at [502, 14] on icon "close" at bounding box center [504, 13] width 6 height 6
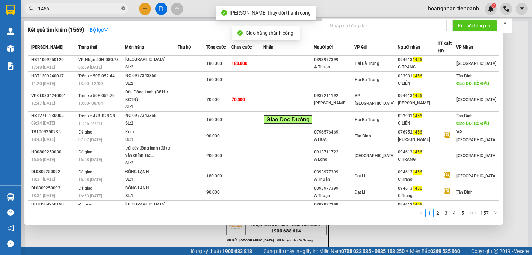
click at [123, 8] on icon "close-circle" at bounding box center [123, 8] width 4 height 4
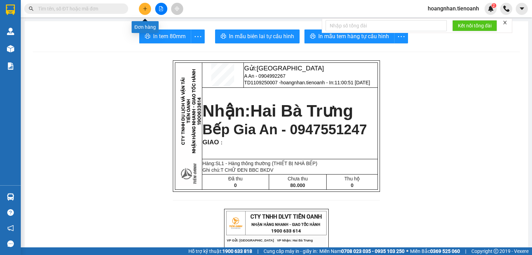
click at [141, 11] on button at bounding box center [145, 9] width 12 height 12
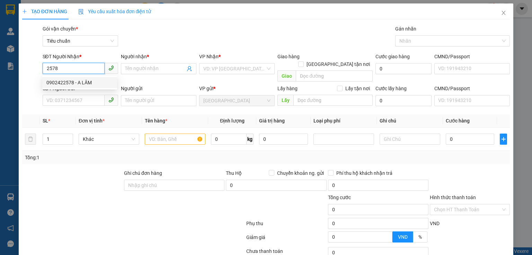
click at [96, 83] on div "0902422578 - A LÂM" at bounding box center [79, 83] width 67 height 8
type input "0902422578"
type input "A LÂM"
type input "40.000"
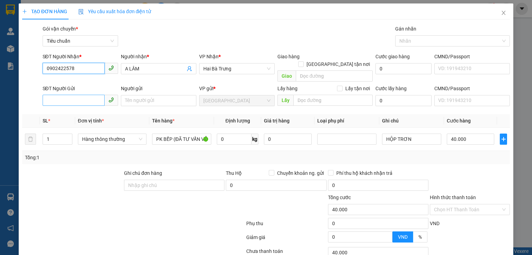
type input "0902422578"
click at [89, 95] on input "SĐT Người Gửi" at bounding box center [74, 100] width 62 height 11
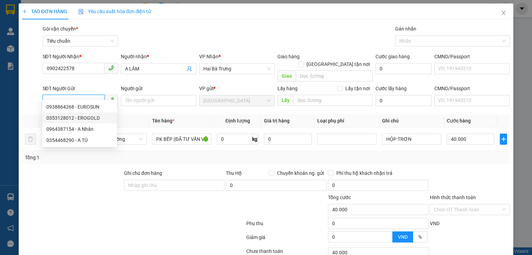
click at [90, 117] on div "0353128012 - EROGOLD" at bounding box center [79, 118] width 67 height 8
type input "0353128012"
type input "EROGOLD"
type input "bớt cước bể gương"
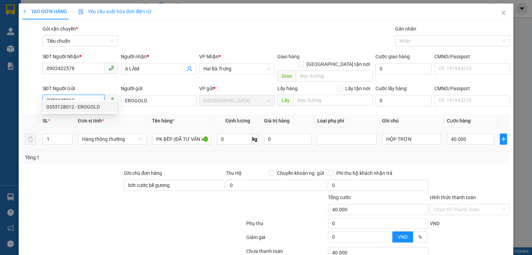
type input "160.000"
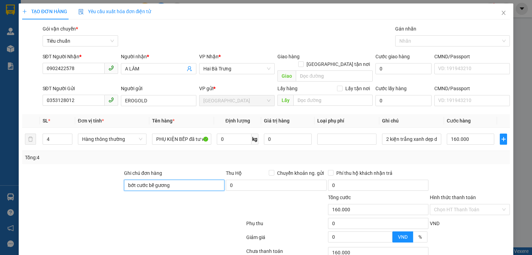
click at [150, 179] on input "bớt cước bể gương" at bounding box center [174, 184] width 100 height 11
click at [146, 193] on div at bounding box center [92, 205] width 143 height 24
click at [143, 181] on input "bớt cước bể gương" at bounding box center [174, 184] width 100 height 11
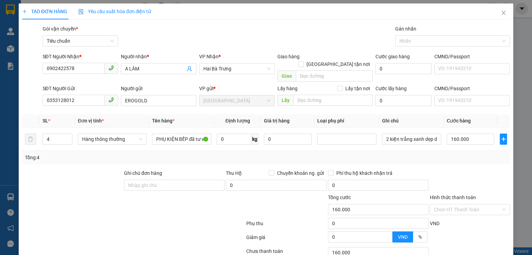
click at [93, 182] on div at bounding box center [72, 181] width 102 height 24
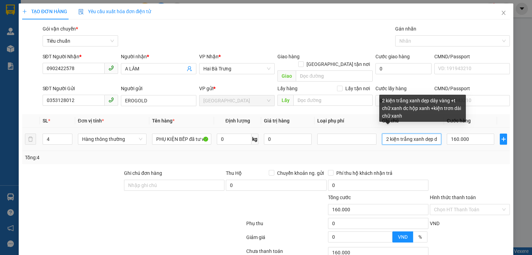
click at [405, 133] on input "2 kiện trắng xanh dẹp dây vàng +t chữ xanh dc hộp xanh +kiện trơn dài chữ xanh" at bounding box center [411, 138] width 59 height 11
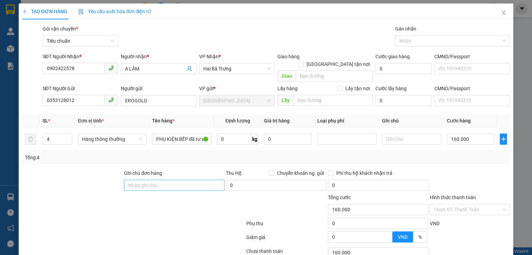
drag, startPoint x: 121, startPoint y: 193, endPoint x: 135, endPoint y: 177, distance: 21.3
click at [122, 193] on div at bounding box center [92, 205] width 143 height 24
drag, startPoint x: 90, startPoint y: 171, endPoint x: 128, endPoint y: 77, distance: 101.4
click at [93, 169] on div at bounding box center [72, 181] width 102 height 24
drag, startPoint x: 168, startPoint y: 33, endPoint x: 197, endPoint y: 3, distance: 41.7
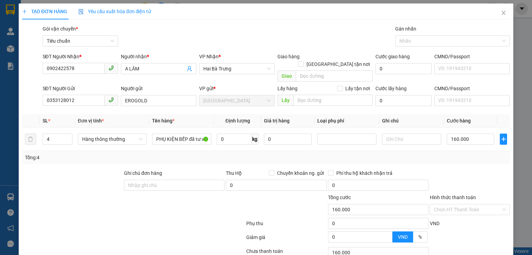
click at [169, 33] on div "Gói vận chuyển * Tiêu chuẩn Gán nhãn Nhãn" at bounding box center [276, 37] width 471 height 24
click at [119, 184] on div at bounding box center [72, 181] width 102 height 24
drag, startPoint x: 101, startPoint y: 177, endPoint x: 103, endPoint y: 172, distance: 6.2
click at [102, 176] on div at bounding box center [72, 181] width 102 height 24
click at [405, 133] on input "text" at bounding box center [411, 138] width 59 height 11
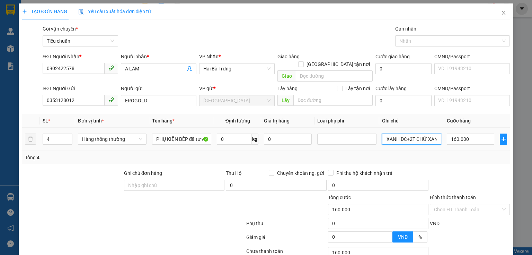
scroll to position [0, 22]
type input "2T CHỮ XANH DC+2T CHỮ XANH"
drag, startPoint x: 494, startPoint y: 177, endPoint x: 476, endPoint y: 169, distance: 19.8
click at [493, 176] on div at bounding box center [469, 181] width 81 height 24
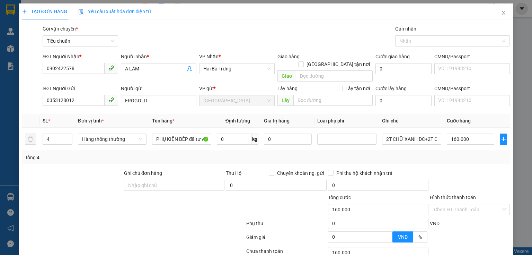
click at [80, 193] on div at bounding box center [92, 205] width 143 height 24
drag, startPoint x: 108, startPoint y: 158, endPoint x: 202, endPoint y: 183, distance: 97.7
click at [202, 183] on div "Transit Pickup Surcharge Ids Transit Deliver Surcharge Ids Transit Deliver Surc…" at bounding box center [266, 161] width 488 height 272
drag, startPoint x: 197, startPoint y: 200, endPoint x: 191, endPoint y: 183, distance: 17.6
click at [197, 200] on div at bounding box center [204, 205] width 81 height 24
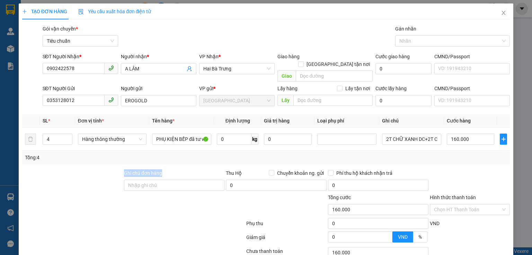
drag, startPoint x: 187, startPoint y: 164, endPoint x: 78, endPoint y: 174, distance: 109.7
click at [78, 174] on div "Ghi chú đơn hàng Thu Hộ Chuyển khoản ng. gửi 0 Phí thu hộ khách nhận trả 0" at bounding box center [265, 181] width 489 height 24
click at [77, 174] on div at bounding box center [72, 181] width 102 height 24
click at [111, 193] on div at bounding box center [92, 205] width 143 height 24
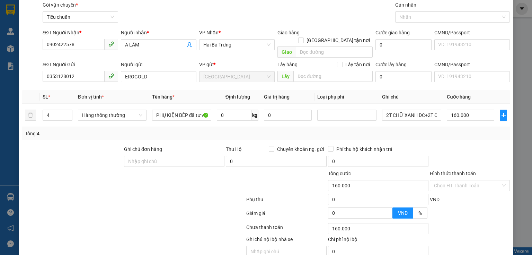
scroll to position [47, 0]
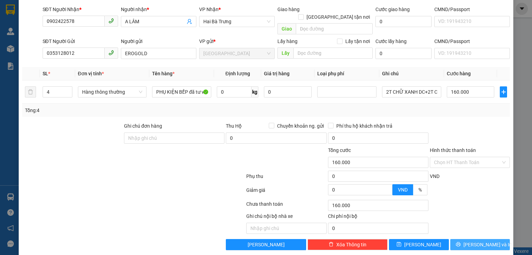
click at [473, 240] on span "[PERSON_NAME] và In" at bounding box center [488, 244] width 49 height 8
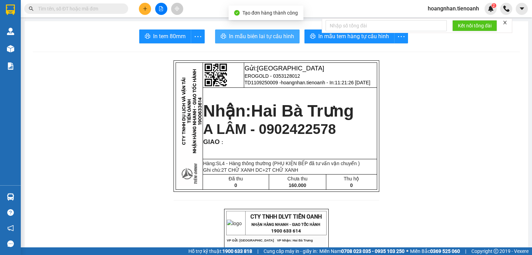
click at [278, 31] on button "In mẫu biên lai tự cấu hình" at bounding box center [257, 36] width 85 height 14
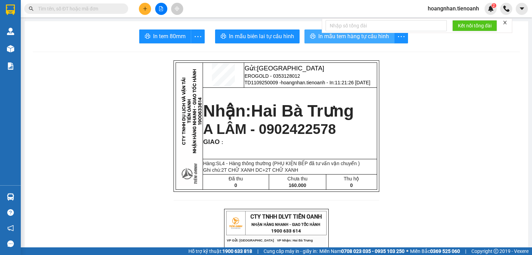
click at [356, 35] on span "In mẫu tem hàng tự cấu hình" at bounding box center [353, 36] width 71 height 9
drag, startPoint x: 134, startPoint y: 73, endPoint x: 125, endPoint y: 2, distance: 71.2
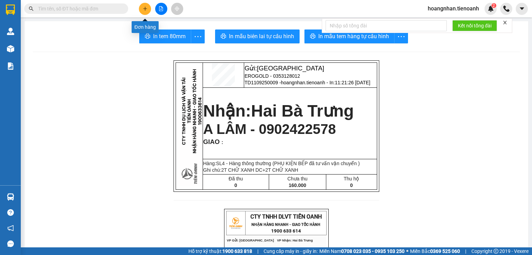
click at [146, 11] on button at bounding box center [145, 9] width 12 height 12
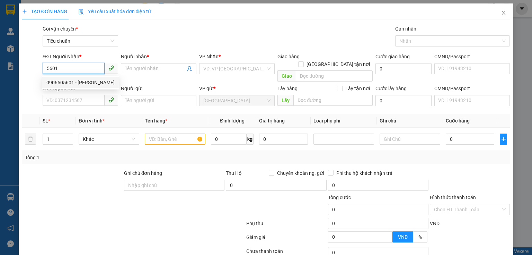
drag, startPoint x: 81, startPoint y: 80, endPoint x: 83, endPoint y: 86, distance: 6.2
click at [83, 86] on div "0906505601 - VÂN THÙY" at bounding box center [80, 83] width 68 height 8
type input "0906505601"
type input "[PERSON_NAME]"
type input "90.000"
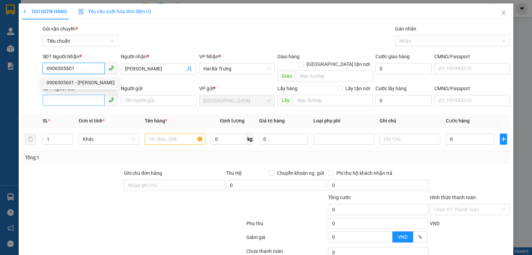
type input "90.000"
type input "0906505601"
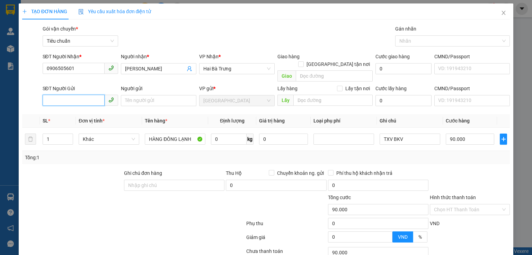
click at [84, 95] on input "SĐT Người Gửi" at bounding box center [74, 100] width 62 height 11
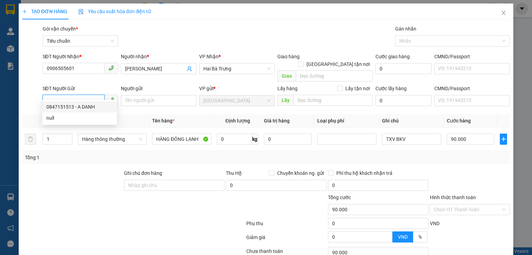
click at [83, 109] on div "0847151513 - A DANH" at bounding box center [79, 107] width 67 height 8
type input "0847151513"
type input "A DANH"
type input "2"
drag, startPoint x: 67, startPoint y: 129, endPoint x: 55, endPoint y: 179, distance: 51.8
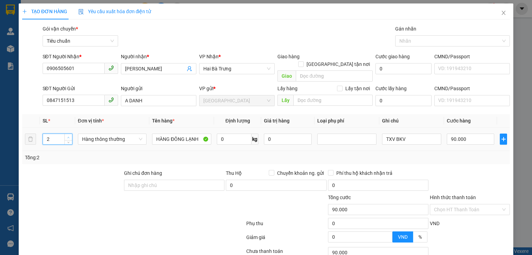
click at [67, 135] on span "up" at bounding box center [69, 137] width 4 height 4
drag, startPoint x: 55, startPoint y: 179, endPoint x: 220, endPoint y: 134, distance: 170.7
click at [58, 179] on div at bounding box center [72, 181] width 102 height 24
type input "0"
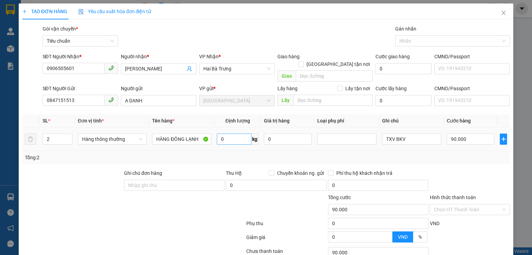
type input "0"
click at [220, 134] on input "0" at bounding box center [234, 138] width 35 height 11
type input "50"
click at [454, 133] on input "0" at bounding box center [470, 138] width 47 height 11
type input "90.000"
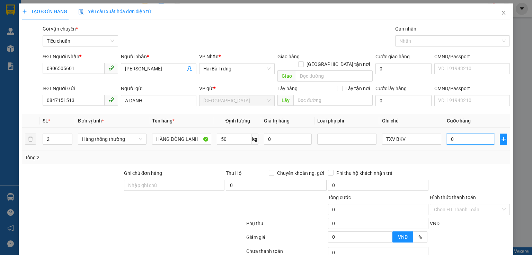
type input "90.000"
click at [454, 133] on input "90.000" at bounding box center [470, 138] width 47 height 11
type input "1"
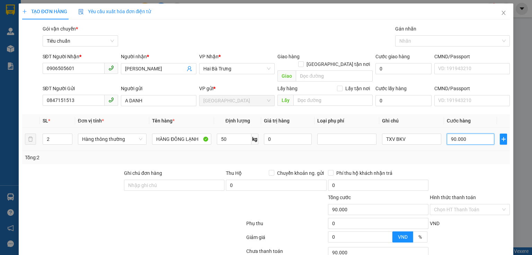
type input "1"
type input "18"
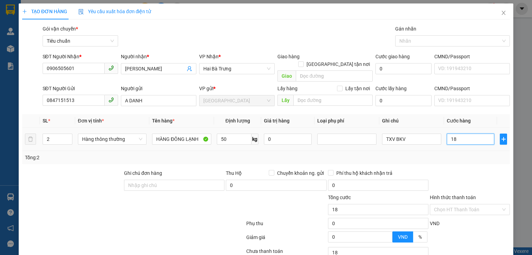
type input "180"
type input "180.000"
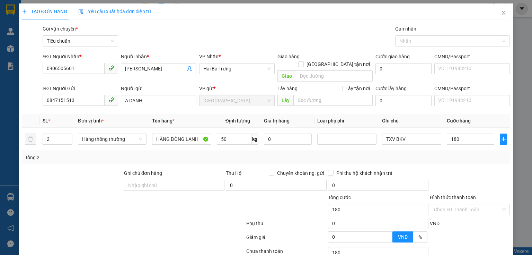
type input "180.000"
click at [455, 155] on div "Tổng: 2" at bounding box center [266, 157] width 488 height 13
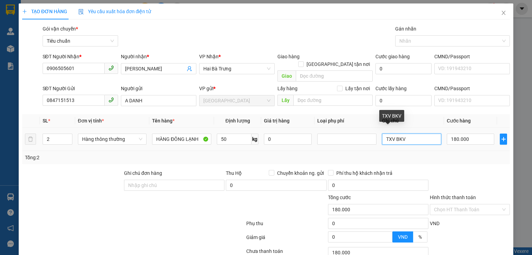
click at [382, 133] on input "TXV BKV" at bounding box center [411, 138] width 59 height 11
type input "2TXV BKV"
click at [433, 153] on div "Tổng: 2" at bounding box center [266, 157] width 482 height 8
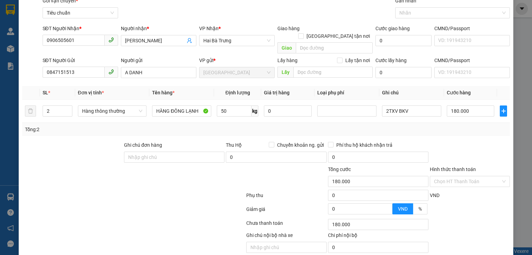
scroll to position [47, 0]
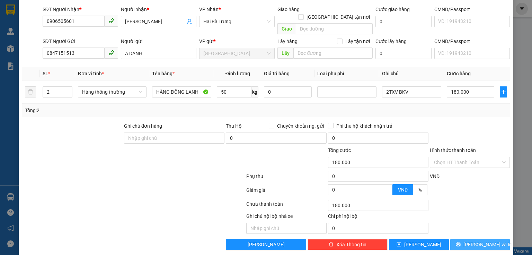
click at [468, 239] on button "[PERSON_NAME] và In" at bounding box center [480, 244] width 60 height 11
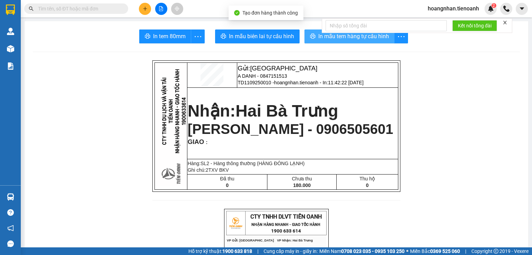
click at [330, 36] on span "In mẫu tem hàng tự cấu hình" at bounding box center [353, 36] width 71 height 9
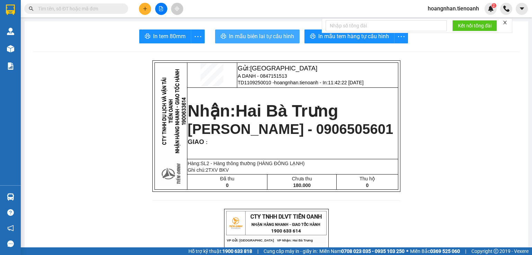
click at [280, 36] on span "In mẫu biên lai tự cấu hình" at bounding box center [261, 36] width 65 height 9
click at [79, 11] on input "text" at bounding box center [79, 9] width 82 height 8
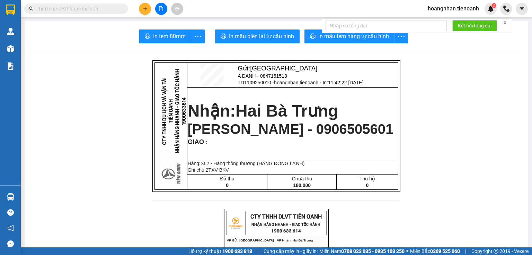
click at [79, 10] on input "text" at bounding box center [79, 9] width 82 height 8
click at [66, 6] on input "text" at bounding box center [79, 9] width 82 height 8
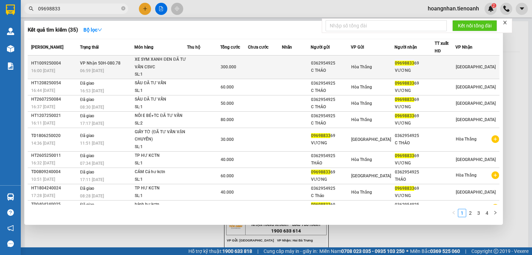
type input "09698833"
click at [160, 63] on div "XE SYM XANH ĐEN ĐÃ TƯ VẤN CSVC" at bounding box center [161, 63] width 52 height 15
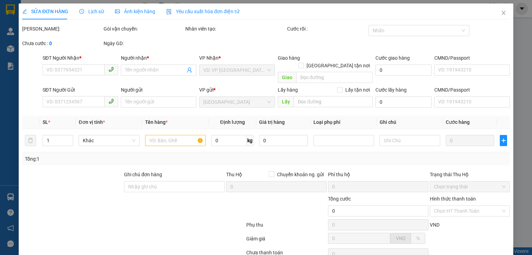
type input "0969883369"
type input "VƯƠNG"
type input "0362954925"
type input "C THẢO"
type input "241472768"
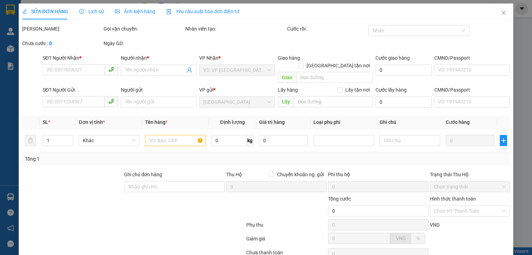
type input "300.000"
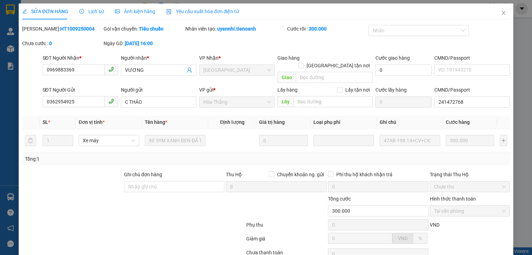
click at [102, 155] on div "Tổng: 1" at bounding box center [266, 158] width 488 height 13
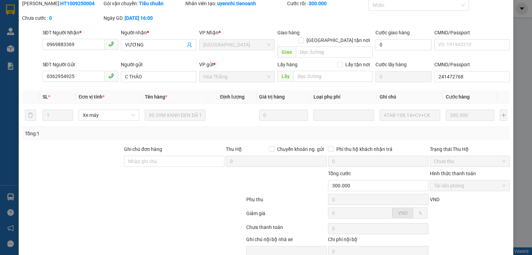
scroll to position [49, 0]
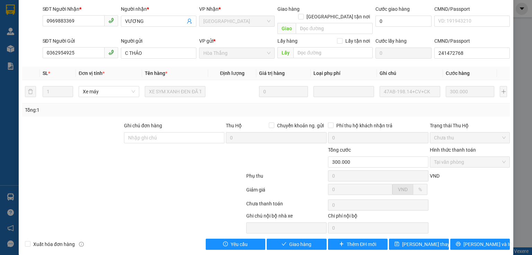
drag, startPoint x: 124, startPoint y: 152, endPoint x: 114, endPoint y: 135, distance: 19.6
click at [122, 148] on div at bounding box center [92, 158] width 143 height 24
drag, startPoint x: 79, startPoint y: 106, endPoint x: 155, endPoint y: 143, distance: 84.8
click at [155, 125] on div "Total Paid Fee 300.000 Total UnPaid Fee 0 Cash Collection Total Fee Mã ĐH: HT10…" at bounding box center [266, 112] width 488 height 273
drag, startPoint x: 150, startPoint y: 150, endPoint x: 164, endPoint y: 136, distance: 19.6
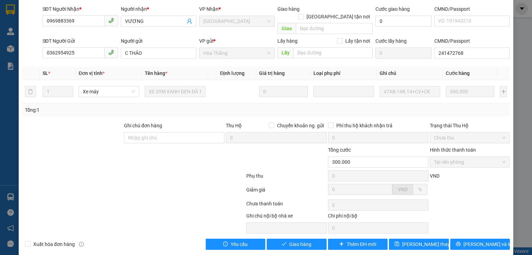
click at [150, 150] on div at bounding box center [92, 158] width 143 height 24
drag, startPoint x: 188, startPoint y: 116, endPoint x: 86, endPoint y: 115, distance: 101.9
click at [86, 122] on div "Ghi chú đơn hàng Thu Hộ Chuyển khoản ng. gửi 0 Phí thu hộ khách nhận trả 0 Trạn…" at bounding box center [265, 134] width 489 height 24
click at [86, 122] on div at bounding box center [72, 134] width 102 height 24
drag, startPoint x: 109, startPoint y: 116, endPoint x: 175, endPoint y: 151, distance: 75.0
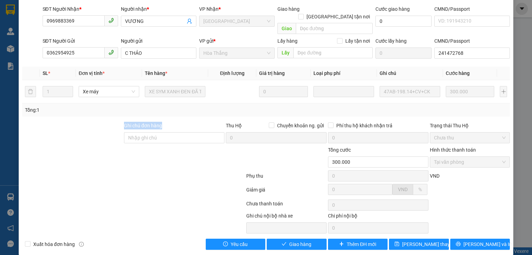
click at [180, 131] on div "Ghi chú đơn hàng Thu Hộ Chuyển khoản ng. gửi 0 Phí thu hộ khách nhận trả 0 Trạn…" at bounding box center [265, 134] width 489 height 24
drag, startPoint x: 172, startPoint y: 154, endPoint x: 172, endPoint y: 119, distance: 35.0
click at [172, 154] on div at bounding box center [204, 158] width 81 height 24
drag, startPoint x: 173, startPoint y: 113, endPoint x: 99, endPoint y: 119, distance: 73.7
click at [99, 119] on div "Total Paid Fee 300.000 Total UnPaid Fee 0 Cash Collection Total Fee Mã ĐH: HT10…" at bounding box center [266, 112] width 488 height 273
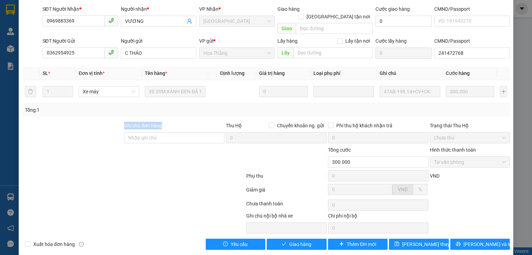
click at [99, 122] on div at bounding box center [72, 134] width 102 height 24
drag, startPoint x: 99, startPoint y: 119, endPoint x: 209, endPoint y: 140, distance: 111.4
click at [226, 123] on div "Ghi chú đơn hàng Thu Hộ Chuyển khoản ng. gửi 0 Phí thu hộ khách nhận trả 0 Trạn…" at bounding box center [265, 134] width 489 height 24
drag, startPoint x: 163, startPoint y: 160, endPoint x: 172, endPoint y: 121, distance: 39.8
click at [164, 156] on div at bounding box center [204, 158] width 81 height 24
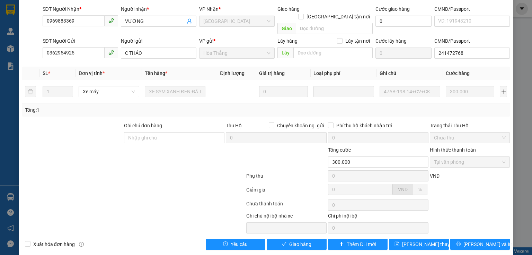
drag, startPoint x: 179, startPoint y: 107, endPoint x: 82, endPoint y: 124, distance: 98.1
click at [82, 124] on div "Total Paid Fee 300.000 Total UnPaid Fee 0 Cash Collection Total Fee Mã ĐH: HT10…" at bounding box center [266, 112] width 488 height 273
click at [82, 124] on div at bounding box center [72, 134] width 102 height 24
drag, startPoint x: 165, startPoint y: 115, endPoint x: 208, endPoint y: 138, distance: 48.7
click at [208, 138] on div "Total Paid Fee 300.000 Total UnPaid Fee 0 Cash Collection Total Fee Mã ĐH: HT10…" at bounding box center [266, 112] width 488 height 273
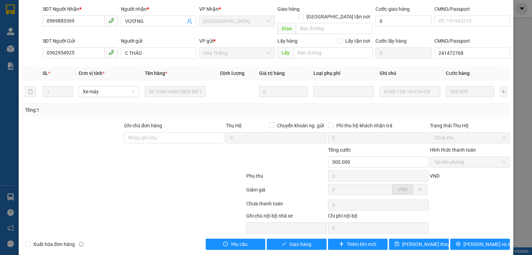
drag, startPoint x: 144, startPoint y: 166, endPoint x: 151, endPoint y: 132, distance: 34.6
click at [144, 170] on div at bounding box center [133, 177] width 224 height 14
drag, startPoint x: 177, startPoint y: 119, endPoint x: 91, endPoint y: 120, distance: 86.3
click at [91, 122] on div "Ghi chú đơn hàng Thu Hộ Chuyển khoản ng. gửi 0 Phí thu hộ khách nhận trả 0 Trạn…" at bounding box center [265, 134] width 489 height 24
click at [91, 122] on div at bounding box center [72, 134] width 102 height 24
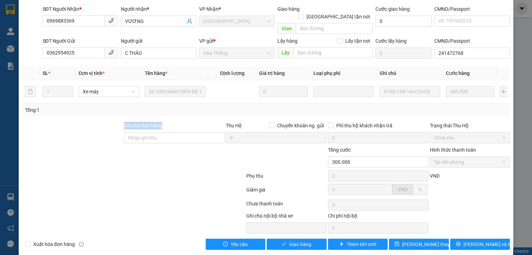
drag, startPoint x: 105, startPoint y: 119, endPoint x: 182, endPoint y: 146, distance: 81.0
click at [185, 133] on div "Ghi chú đơn hàng Thu Hộ Chuyển khoản ng. gửi 0 Phí thu hộ khách nhận trả 0 Trạn…" at bounding box center [265, 134] width 489 height 24
click at [158, 170] on div at bounding box center [133, 177] width 224 height 14
drag, startPoint x: 170, startPoint y: 118, endPoint x: 59, endPoint y: 119, distance: 110.5
click at [59, 122] on div "Ghi chú đơn hàng Thu Hộ Chuyển khoản ng. gửi 0 Phí thu hộ khách nhận trả 0 Trạn…" at bounding box center [265, 134] width 489 height 24
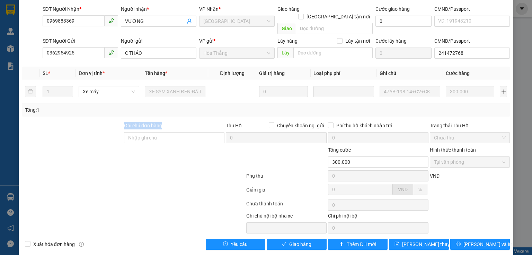
click at [59, 122] on div at bounding box center [72, 134] width 102 height 24
click at [137, 170] on div at bounding box center [133, 177] width 224 height 14
click at [149, 184] on div at bounding box center [133, 191] width 224 height 14
click at [286, 238] on button "Giao hàng" at bounding box center [297, 243] width 60 height 11
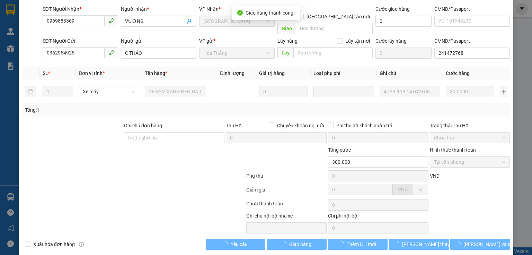
click at [177, 186] on div at bounding box center [133, 191] width 224 height 14
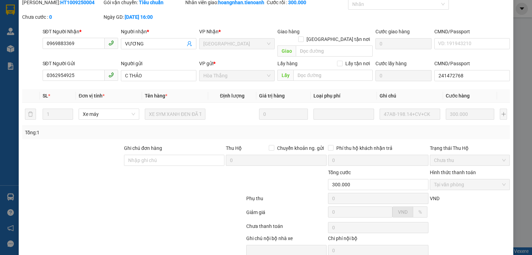
scroll to position [0, 0]
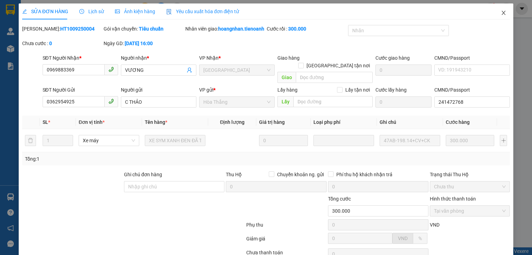
click at [502, 13] on icon "close" at bounding box center [504, 13] width 4 height 4
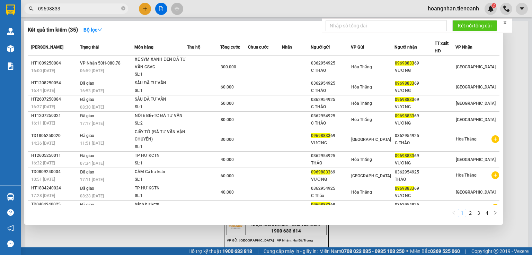
click at [73, 5] on input "09698833" at bounding box center [79, 9] width 82 height 8
click at [74, 8] on input "09698833" at bounding box center [79, 9] width 82 height 8
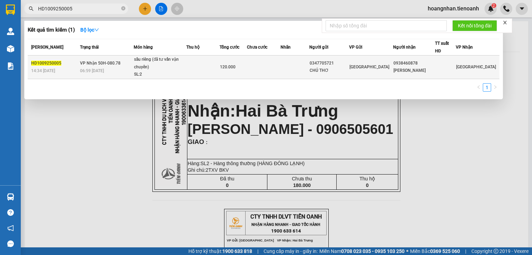
type input "HD1009250005"
click at [183, 72] on div "SL: 2" at bounding box center [160, 75] width 52 height 8
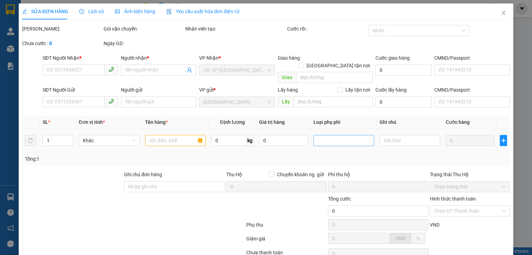
type input "0938460878"
type input "Tấn Lựu"
type input "240948300"
type input "0347705721"
type input "CHÚ THƠ"
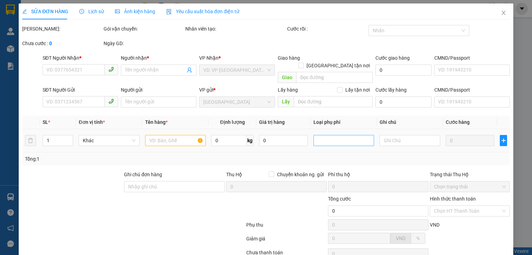
type input "066057003769"
type input "120.000"
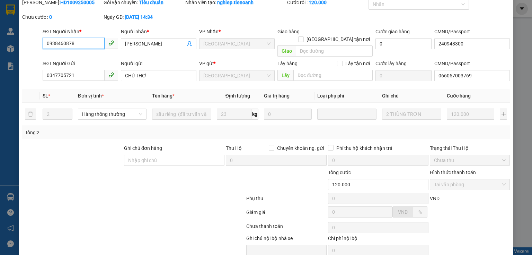
scroll to position [49, 0]
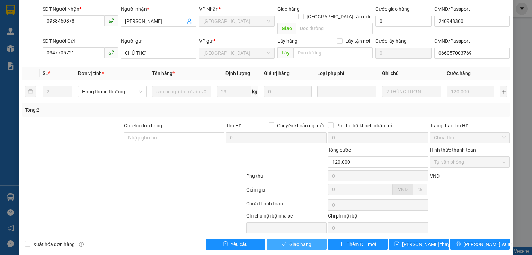
drag, startPoint x: 297, startPoint y: 234, endPoint x: 213, endPoint y: 212, distance: 86.6
click at [297, 240] on span "Giao hàng" at bounding box center [300, 244] width 22 height 8
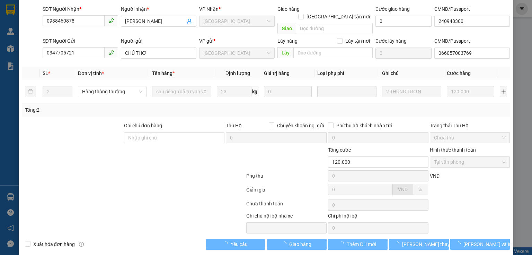
click at [63, 184] on div at bounding box center [133, 191] width 224 height 14
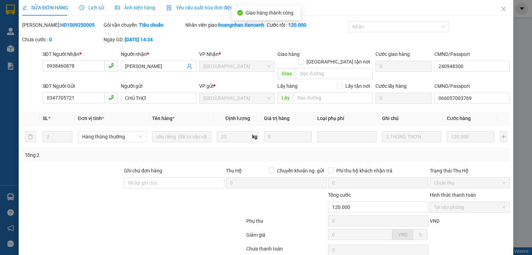
scroll to position [0, 0]
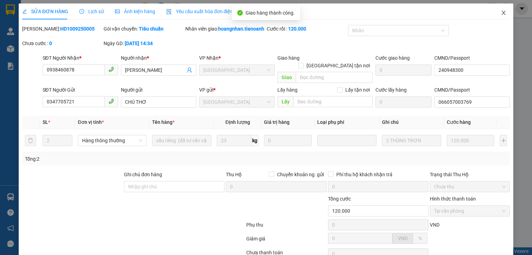
drag, startPoint x: 500, startPoint y: 12, endPoint x: 443, endPoint y: 15, distance: 57.2
click at [501, 12] on icon "close" at bounding box center [504, 13] width 6 height 6
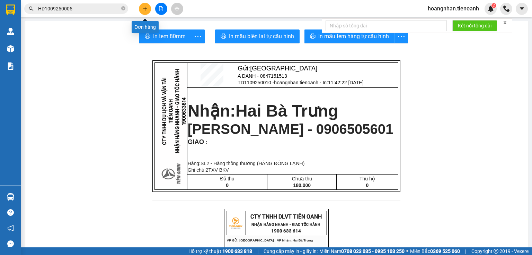
click at [149, 6] on button at bounding box center [145, 9] width 12 height 12
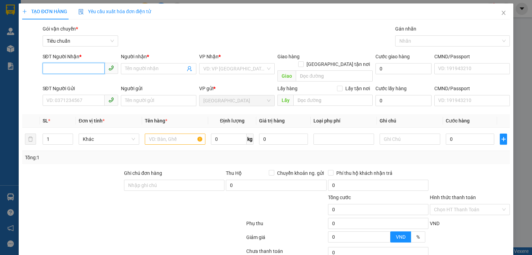
click at [67, 70] on input "SĐT Người Nhận *" at bounding box center [74, 68] width 62 height 11
click at [85, 80] on div "0774729595 - Vũ Anh" at bounding box center [79, 83] width 67 height 8
type input "0774729595"
type input "Vũ Anh"
type input "60.000"
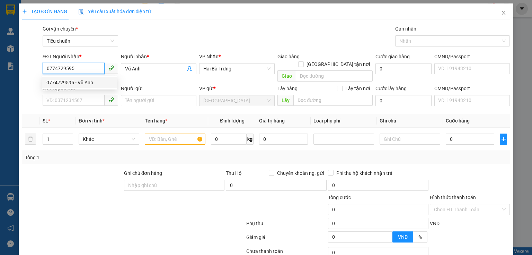
type input "60.000"
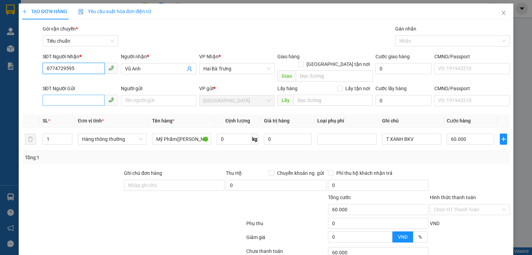
type input "0774729595"
click at [85, 95] on input "SĐT Người Gửi" at bounding box center [74, 100] width 62 height 11
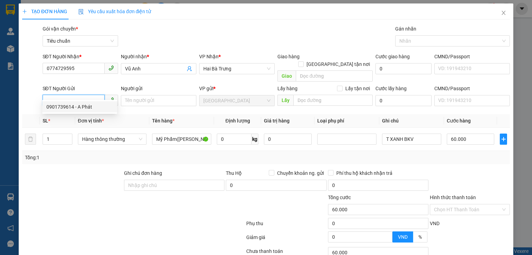
click at [84, 107] on div "0901739614 - A Phát" at bounding box center [79, 107] width 67 height 8
type input "0901739614"
type input "A Phát"
type input "052092009016"
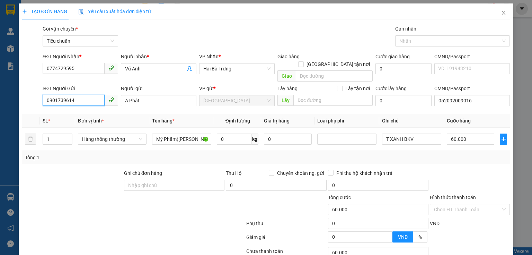
drag, startPoint x: 77, startPoint y: 92, endPoint x: 15, endPoint y: 89, distance: 62.1
click at [15, 89] on div "TẠO ĐƠN HÀNG Yêu cầu xuất hóa đơn điện tử Transit Pickup Surcharge Ids Transit …" at bounding box center [266, 127] width 532 height 255
click at [502, 174] on div at bounding box center [469, 181] width 81 height 24
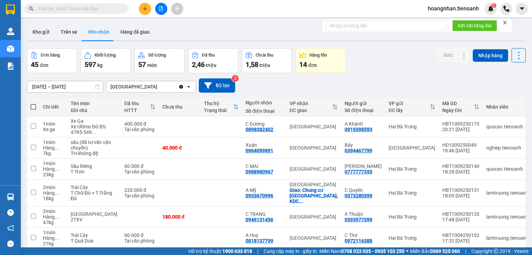
click at [183, 30] on div "Kho gửi Trên xe Kho nhận Hàng đã giao" at bounding box center [276, 33] width 499 height 18
click at [108, 8] on input "text" at bounding box center [79, 9] width 82 height 8
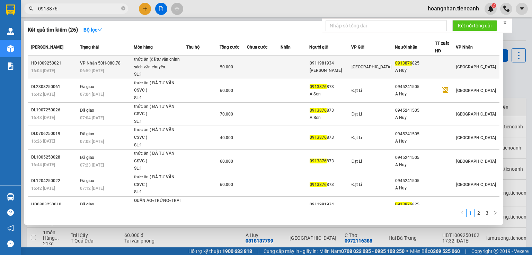
type input "0913876"
click at [193, 64] on td at bounding box center [202, 67] width 33 height 24
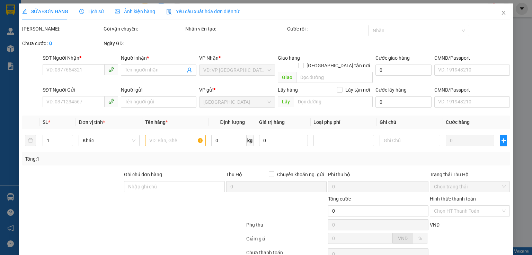
type input "0913876825"
type input "A Huy"
type input "0911981934"
type input "Lan Anh"
type input "50.000"
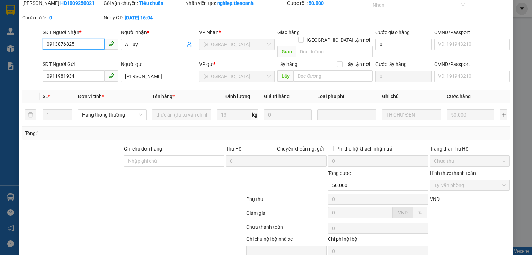
scroll to position [49, 0]
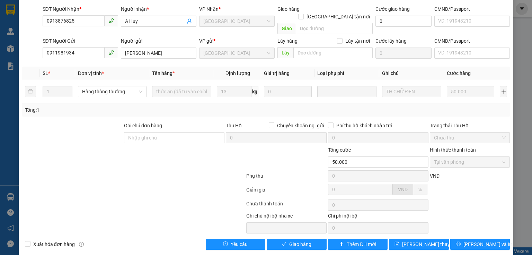
click at [113, 184] on div at bounding box center [133, 191] width 224 height 14
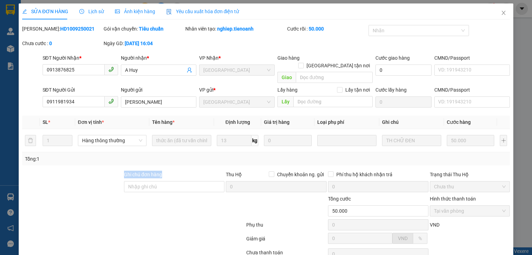
drag, startPoint x: 91, startPoint y: 153, endPoint x: 161, endPoint y: 203, distance: 86.2
click at [197, 174] on div "Total Paid Fee 50.000 Total UnPaid Fee 0 Cash Collection Total Fee Mã ĐH: HD100…" at bounding box center [266, 161] width 488 height 273
drag, startPoint x: 158, startPoint y: 205, endPoint x: 162, endPoint y: 170, distance: 35.2
click at [158, 205] on div at bounding box center [92, 207] width 143 height 24
drag, startPoint x: 172, startPoint y: 161, endPoint x: 120, endPoint y: 165, distance: 52.2
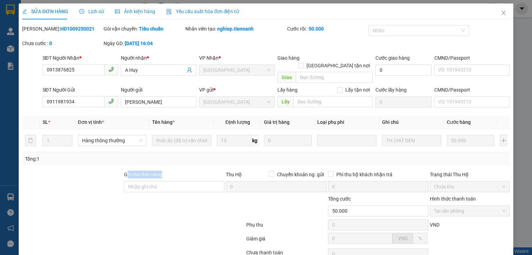
click at [121, 165] on div "Total Paid Fee 50.000 Total UnPaid Fee 0 Cash Collection Total Fee Mã ĐH: HD100…" at bounding box center [266, 161] width 488 height 273
click at [117, 170] on div at bounding box center [72, 182] width 102 height 24
drag, startPoint x: 92, startPoint y: 162, endPoint x: 161, endPoint y: 194, distance: 76.1
click at [160, 183] on div "Total Paid Fee 50.000 Total UnPaid Fee 0 Cash Collection Total Fee Mã ĐH: HD100…" at bounding box center [266, 161] width 488 height 273
click at [161, 197] on div at bounding box center [92, 207] width 143 height 24
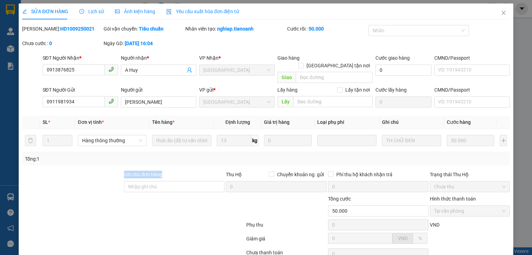
drag, startPoint x: 179, startPoint y: 166, endPoint x: 104, endPoint y: 165, distance: 74.5
click at [104, 170] on div "Ghi chú đơn hàng Thu Hộ Chuyển khoản ng. gửi 0 Phí thu hộ khách nhận trả 0 Trạn…" at bounding box center [265, 182] width 489 height 24
click at [97, 170] on div at bounding box center [72, 182] width 102 height 24
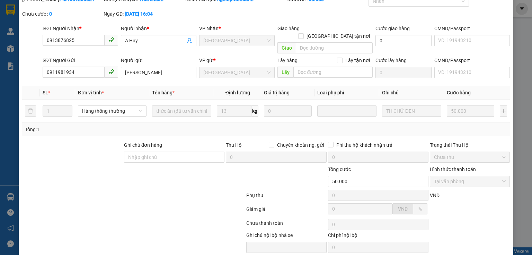
scroll to position [49, 0]
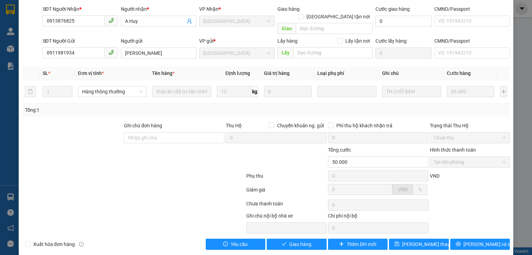
click at [177, 198] on div at bounding box center [133, 205] width 224 height 14
click at [313, 238] on button "Giao hàng" at bounding box center [297, 243] width 60 height 11
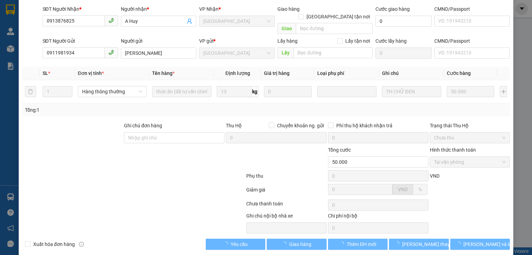
click at [95, 184] on div at bounding box center [133, 191] width 224 height 14
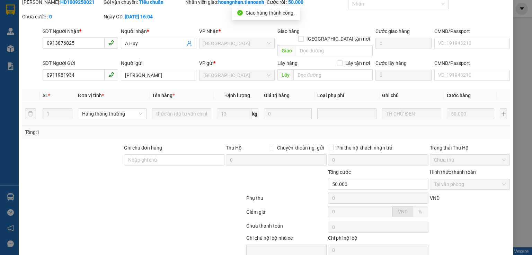
scroll to position [0, 0]
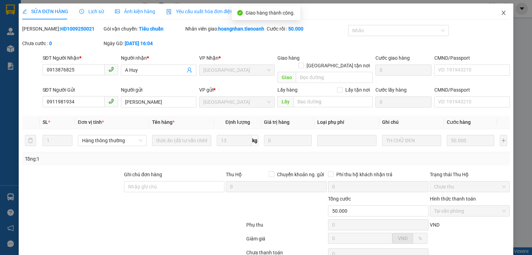
click at [501, 13] on icon "close" at bounding box center [504, 13] width 6 height 6
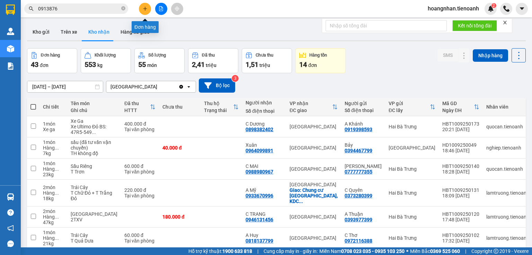
click at [144, 14] on button at bounding box center [145, 9] width 12 height 12
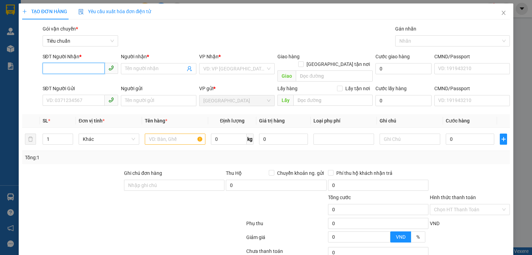
click at [65, 66] on input "SĐT Người Nhận *" at bounding box center [74, 68] width 62 height 11
type input "0982092592"
click at [69, 82] on div "0982092592 - C Thảo" at bounding box center [79, 83] width 67 height 8
type input "C Thảo"
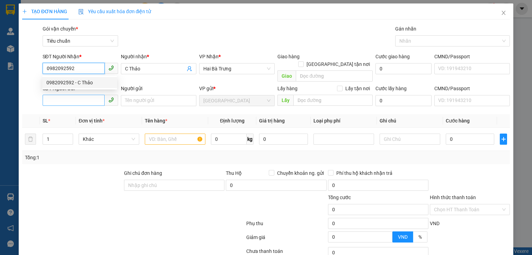
type input "0982092592"
click at [79, 97] on input "SĐT Người Gửi" at bounding box center [74, 100] width 62 height 11
type input "40.000"
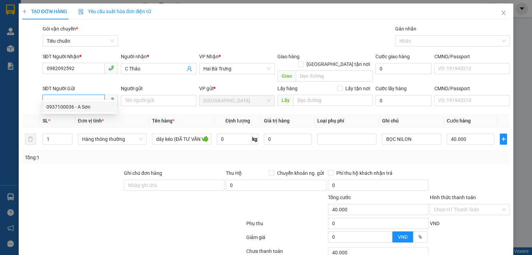
click at [69, 108] on div "0937100036 - A Sơn" at bounding box center [79, 107] width 67 height 8
type input "0937100036"
type input "A Sơn"
click at [111, 193] on div at bounding box center [92, 205] width 143 height 24
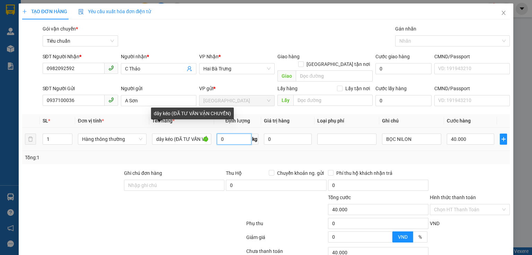
click at [231, 134] on input "0" at bounding box center [234, 138] width 35 height 11
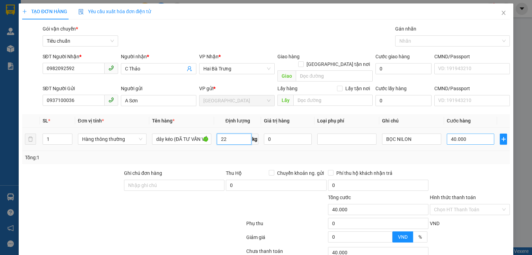
type input "22"
drag, startPoint x: 458, startPoint y: 127, endPoint x: 456, endPoint y: 148, distance: 21.3
click at [458, 133] on input "40.000" at bounding box center [470, 138] width 47 height 11
click at [457, 153] on div "Tổng: 1" at bounding box center [266, 157] width 482 height 8
type input "60.000"
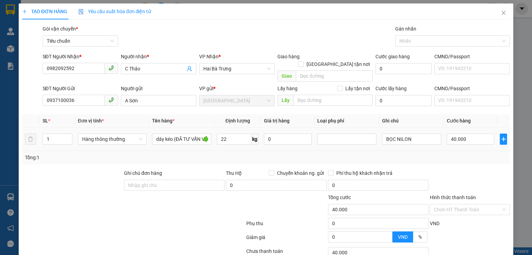
type input "60.000"
drag, startPoint x: 410, startPoint y: 135, endPoint x: 294, endPoint y: 147, distance: 116.7
click at [294, 147] on div "SL * Đơn vị tính * Tên hàng * Định lượng Giá trị hàng Loại phụ phí Ghi chú Cước…" at bounding box center [266, 139] width 488 height 50
type input "TÚM TRẮNG"
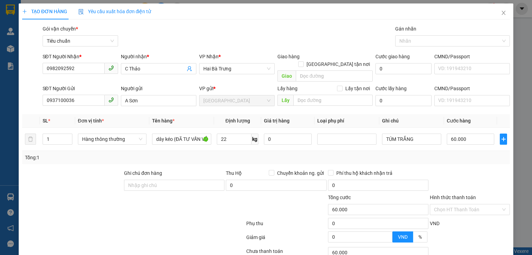
click at [462, 153] on div "Tổng: 1" at bounding box center [266, 157] width 482 height 8
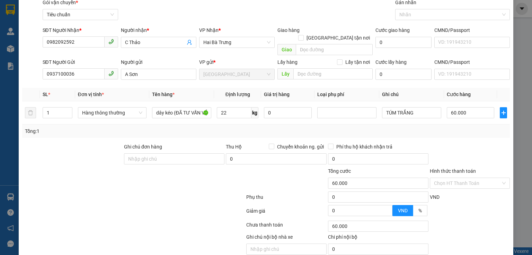
scroll to position [47, 0]
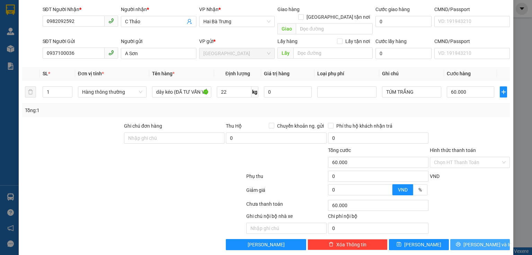
drag, startPoint x: 476, startPoint y: 238, endPoint x: 475, endPoint y: 226, distance: 12.1
click at [476, 240] on span "[PERSON_NAME] và In" at bounding box center [488, 244] width 49 height 8
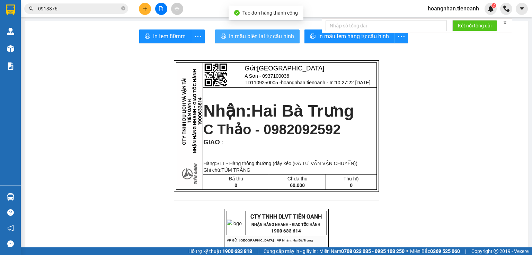
click at [272, 33] on span "In mẫu biên lai tự cấu hình" at bounding box center [261, 36] width 65 height 9
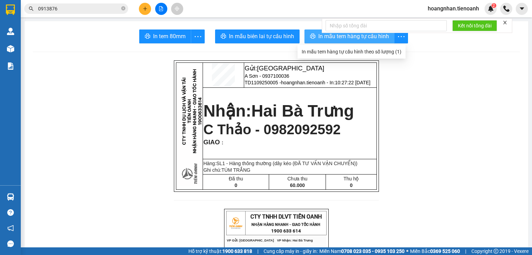
click at [378, 37] on span "In mẫu tem hàng tự cấu hình" at bounding box center [353, 36] width 71 height 9
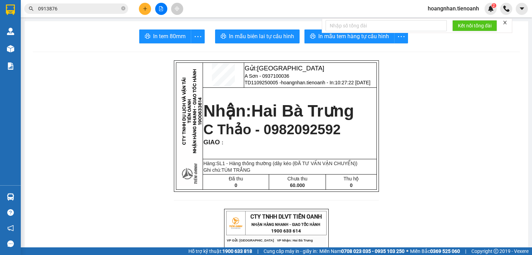
drag, startPoint x: 136, startPoint y: 140, endPoint x: 109, endPoint y: 4, distance: 138.0
click at [121, 6] on icon "close-circle" at bounding box center [123, 8] width 4 height 4
drag, startPoint x: 148, startPoint y: 93, endPoint x: 148, endPoint y: 89, distance: 4.6
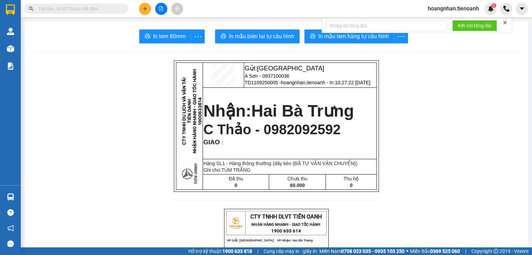
click at [164, 8] on button at bounding box center [161, 9] width 12 height 12
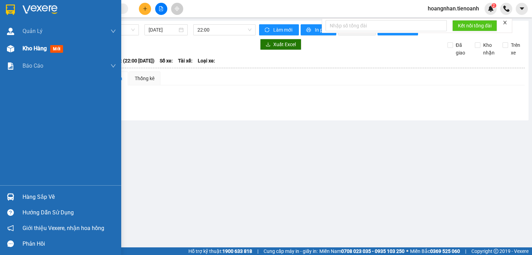
click at [30, 51] on span "Kho hàng" at bounding box center [35, 48] width 24 height 7
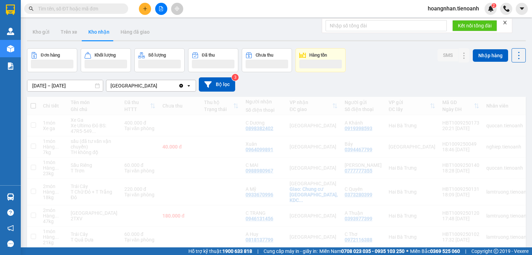
click at [143, 7] on icon "plus" at bounding box center [145, 8] width 5 height 5
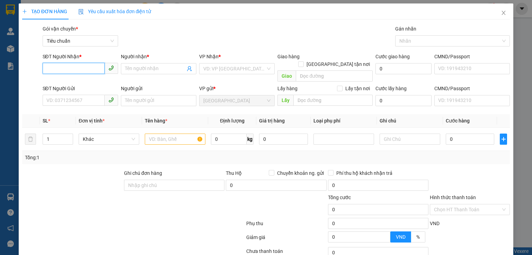
click at [67, 71] on input "SĐT Người Nhận *" at bounding box center [74, 68] width 62 height 11
type input "0967500855"
click at [57, 82] on div "0967500855 - A DŨNG" at bounding box center [79, 83] width 67 height 8
type input "A DŨNG"
type input "200.000"
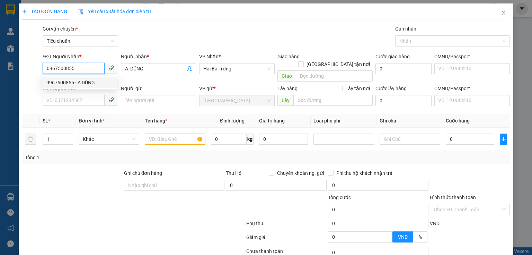
type input "200.000"
type input "0967500855"
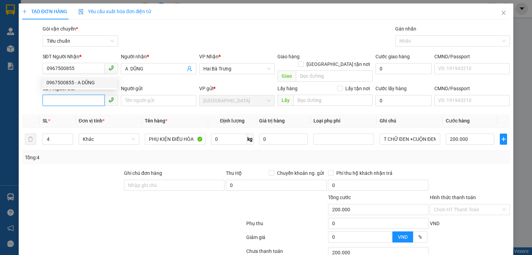
click at [64, 95] on input "SĐT Người Gửi" at bounding box center [74, 100] width 62 height 11
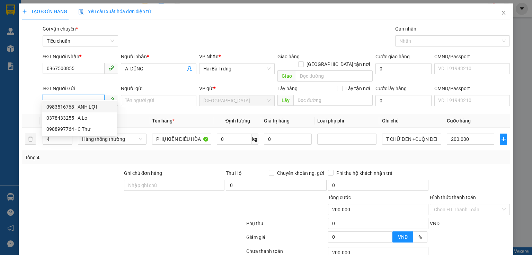
click at [85, 104] on div "0983516768 - ANH LỢI" at bounding box center [79, 107] width 67 height 8
type input "0983516768"
type input "ANH LỢI"
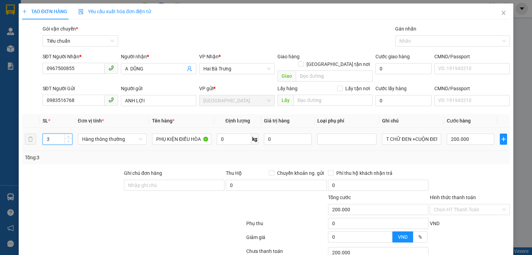
click at [68, 140] on icon "down" at bounding box center [68, 141] width 2 height 2
type input "1"
click at [68, 140] on icon "down" at bounding box center [68, 141] width 2 height 2
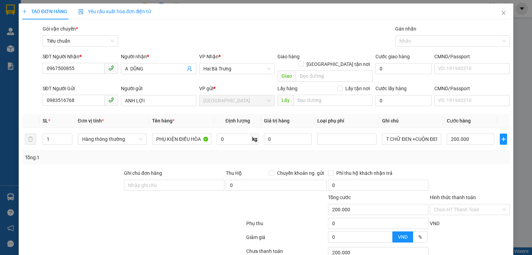
drag, startPoint x: 67, startPoint y: 155, endPoint x: 437, endPoint y: 169, distance: 370.3
click at [72, 155] on div "Tổng: 1" at bounding box center [266, 157] width 488 height 13
type input "0"
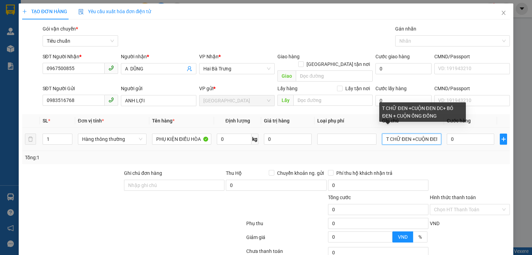
click at [414, 133] on input "T CHỮ ĐEN +CUỘN ĐEN DC+ BÓ ĐEN + CUỘN ỐNG ĐỒNG" at bounding box center [411, 138] width 59 height 11
click at [414, 133] on input "T CHỮ ĐEN +UỘN ĐEN DC+ BÓ ĐEN + CUỘN ỐNG ĐỒNG" at bounding box center [411, 138] width 59 height 11
type input "T CHỮ ĐEN +ĐEN DC+ BÓ ĐEN + CUỘN ỐNG ĐỒNG"
click at [414, 133] on input "T CHỮ ĐEN +ĐEN DC+ BÓ ĐEN + CUỘN ỐNG ĐỒNG" at bounding box center [411, 138] width 59 height 11
click at [414, 133] on input "text" at bounding box center [411, 138] width 59 height 11
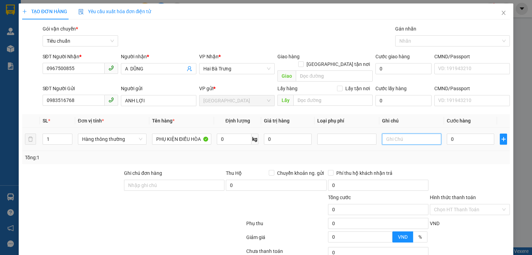
click at [414, 133] on input "text" at bounding box center [411, 138] width 59 height 11
type input "CUỘN TRẮNG DC"
click at [453, 133] on input "0" at bounding box center [470, 138] width 47 height 11
type input "1"
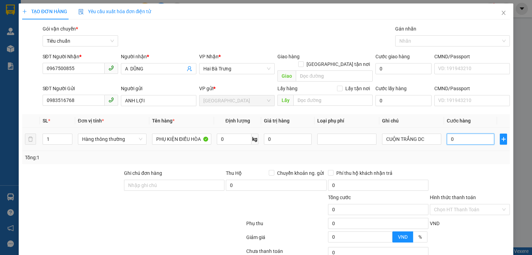
type input "1"
type input "10"
type input "100"
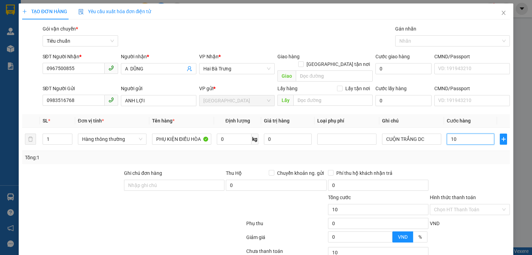
type input "100"
type input "100.000"
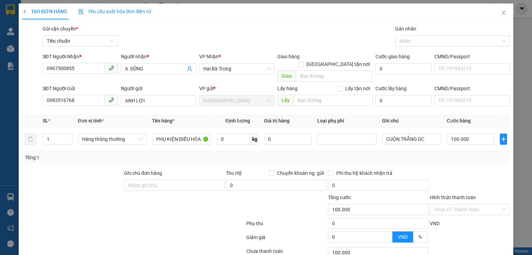
click at [459, 153] on div "Tổng: 1" at bounding box center [266, 157] width 482 height 8
click at [152, 199] on div at bounding box center [92, 205] width 143 height 24
drag, startPoint x: 497, startPoint y: 156, endPoint x: 219, endPoint y: 194, distance: 280.2
click at [496, 156] on div "Transit Pickup Surcharge Ids Transit Deliver Surcharge Ids Transit Deliver Surc…" at bounding box center [266, 161] width 488 height 272
click at [187, 201] on div at bounding box center [204, 205] width 81 height 24
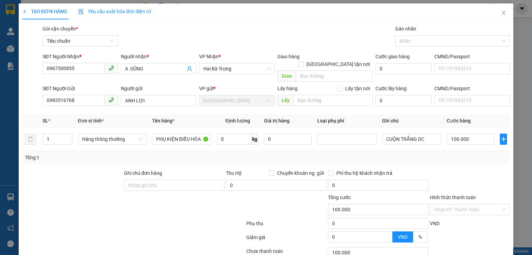
drag, startPoint x: 101, startPoint y: 164, endPoint x: 186, endPoint y: 164, distance: 84.9
click at [166, 169] on div "Ghi chú đơn hàng Thu Hộ Chuyển khoản ng. gửi 0 Phí thu hộ khách nhận trả 0" at bounding box center [265, 181] width 489 height 24
click at [155, 218] on div at bounding box center [133, 225] width 224 height 14
drag, startPoint x: 180, startPoint y: 169, endPoint x: 96, endPoint y: 167, distance: 84.6
click at [96, 169] on div "Ghi chú đơn hàng Thu Hộ Chuyển khoản ng. gửi 0 Phí thu hộ khách nhận trả 0" at bounding box center [265, 181] width 489 height 24
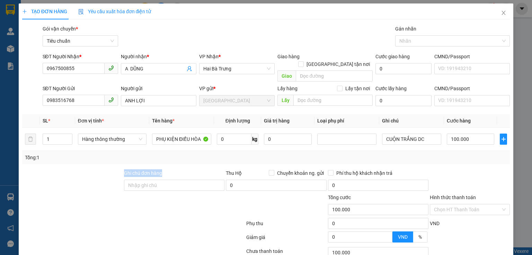
click at [95, 169] on div at bounding box center [72, 181] width 102 height 24
click at [67, 153] on div "Tổng: 1" at bounding box center [115, 157] width 181 height 8
drag, startPoint x: 447, startPoint y: 156, endPoint x: 445, endPoint y: 152, distance: 5.1
click at [446, 155] on div "Transit Pickup Surcharge Ids Transit Deliver Surcharge Ids Transit Deliver Surc…" at bounding box center [266, 161] width 488 height 272
click at [432, 141] on td "CUỘN TRẮNG DC" at bounding box center [411, 139] width 65 height 23
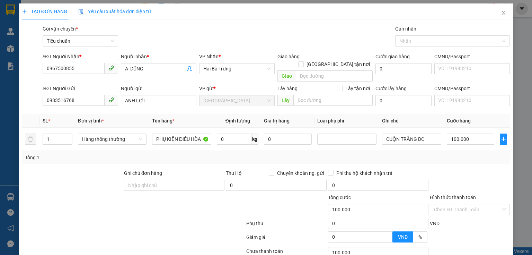
click at [107, 207] on div at bounding box center [92, 205] width 143 height 24
drag, startPoint x: 103, startPoint y: 169, endPoint x: 176, endPoint y: 194, distance: 78.0
click at [183, 173] on div "Ghi chú đơn hàng Thu Hộ Chuyển khoản ng. gửi 0 Phí thu hộ khách nhận trả 0" at bounding box center [265, 181] width 489 height 24
click at [176, 201] on div at bounding box center [204, 205] width 81 height 24
click at [468, 153] on div "Tổng: 1" at bounding box center [266, 157] width 482 height 8
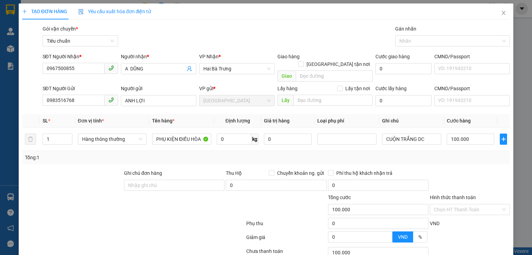
drag, startPoint x: 229, startPoint y: 23, endPoint x: 216, endPoint y: 46, distance: 26.4
click at [229, 25] on div "TẠO ĐƠN HÀNG Yêu cầu xuất hóa đơn điện tử Transit Pickup Surcharge Ids Transit …" at bounding box center [266, 149] width 488 height 293
click at [84, 156] on div "Transit Pickup Surcharge Ids Transit Deliver Surcharge Ids Transit Deliver Surc…" at bounding box center [266, 161] width 488 height 272
drag, startPoint x: 97, startPoint y: 152, endPoint x: 206, endPoint y: 174, distance: 111.2
click at [206, 174] on div "Transit Pickup Surcharge Ids Transit Deliver Surcharge Ids Transit Deliver Surc…" at bounding box center [266, 161] width 488 height 272
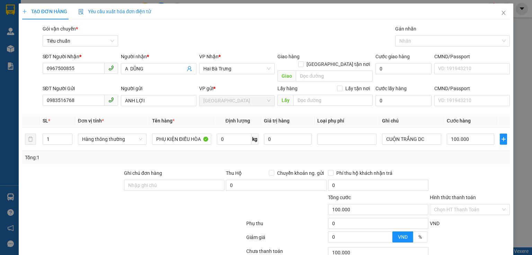
click at [173, 204] on div at bounding box center [204, 205] width 81 height 24
drag, startPoint x: 179, startPoint y: 164, endPoint x: 62, endPoint y: 170, distance: 116.6
click at [62, 170] on div "Ghi chú đơn hàng Thu Hộ Chuyển khoản ng. gửi 0 Phí thu hộ khách nhận trả 0" at bounding box center [265, 181] width 489 height 24
click at [62, 170] on div at bounding box center [72, 181] width 102 height 24
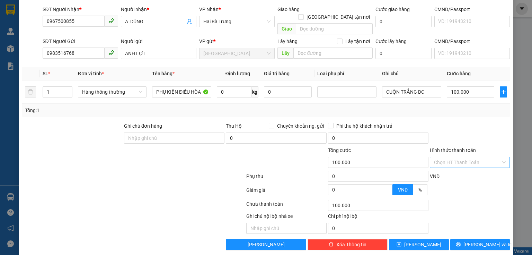
click at [452, 157] on input "Hình thức thanh toán" at bounding box center [467, 162] width 67 height 10
click at [451, 168] on div "Tại văn phòng" at bounding box center [466, 168] width 71 height 8
type input "0"
click at [476, 240] on span "[PERSON_NAME] và In" at bounding box center [488, 244] width 49 height 8
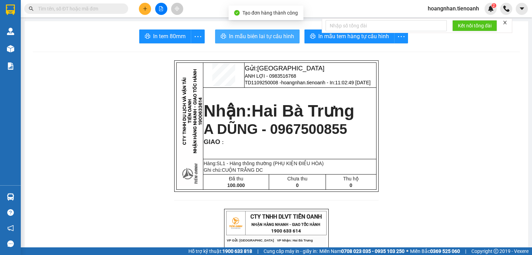
click at [285, 36] on span "In mẫu biên lai tự cấu hình" at bounding box center [261, 36] width 65 height 9
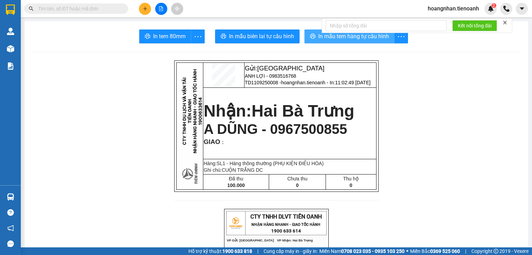
click at [340, 35] on span "In mẫu tem hàng tự cấu hình" at bounding box center [353, 36] width 71 height 9
drag, startPoint x: 140, startPoint y: 125, endPoint x: 131, endPoint y: 50, distance: 76.1
click at [112, 8] on input "text" at bounding box center [79, 9] width 82 height 8
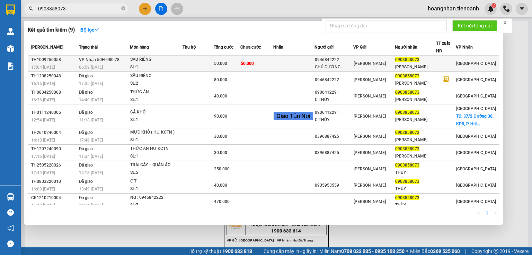
type input "0903858073"
click at [192, 58] on td at bounding box center [198, 63] width 31 height 16
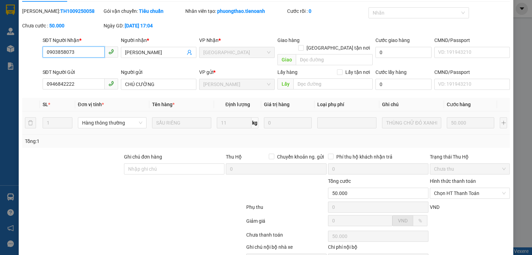
scroll to position [49, 0]
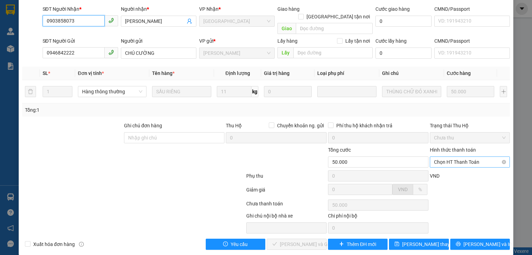
click at [462, 157] on span "Chọn HT Thanh Toán" at bounding box center [470, 162] width 72 height 10
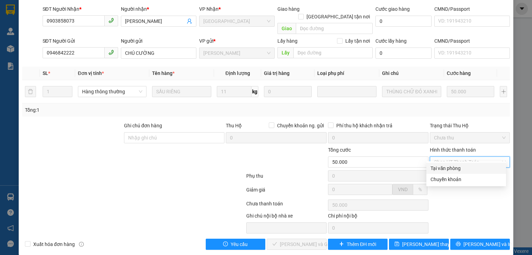
click at [459, 166] on div "Tại văn phòng" at bounding box center [466, 168] width 71 height 8
type input "0"
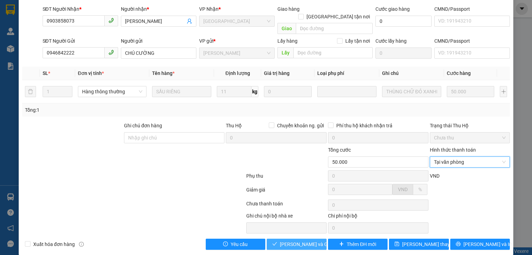
click at [316, 240] on span "[PERSON_NAME] và Giao hàng" at bounding box center [313, 244] width 67 height 8
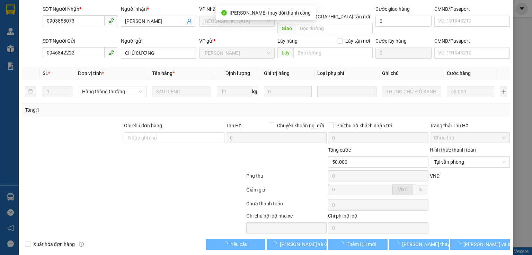
click at [152, 198] on div at bounding box center [133, 205] width 224 height 14
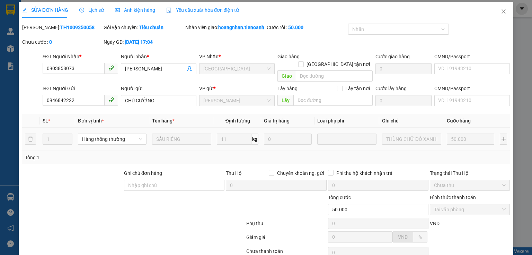
scroll to position [0, 0]
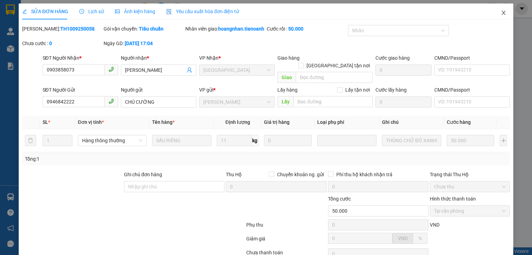
drag, startPoint x: 500, startPoint y: 14, endPoint x: 219, endPoint y: 0, distance: 281.0
click at [501, 13] on icon "close" at bounding box center [504, 13] width 6 height 6
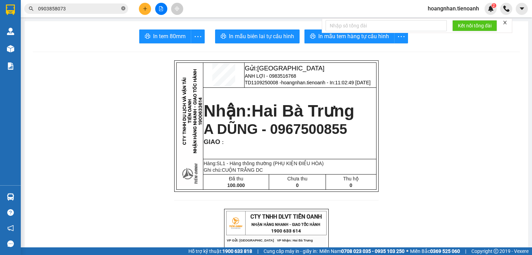
click at [124, 8] on icon "close-circle" at bounding box center [123, 8] width 4 height 4
click at [113, 11] on input "text" at bounding box center [79, 9] width 82 height 8
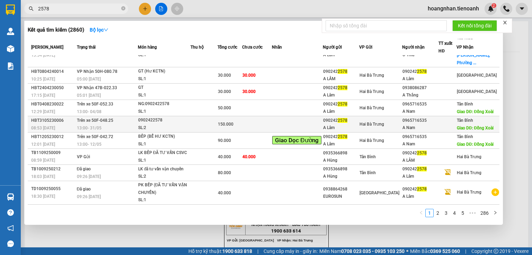
scroll to position [63, 0]
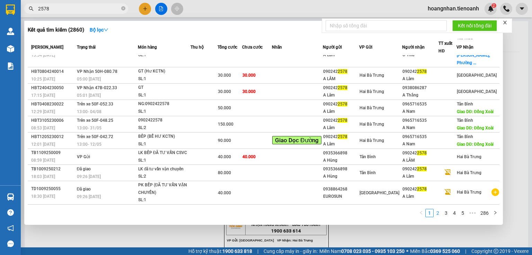
type input "2578"
click at [439, 213] on link "2" at bounding box center [438, 213] width 8 height 8
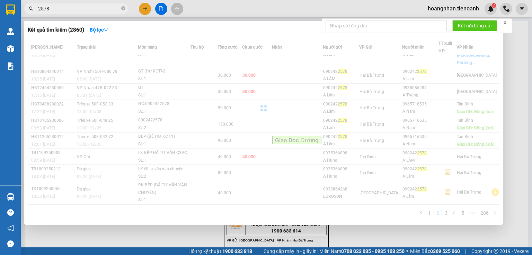
scroll to position [55, 0]
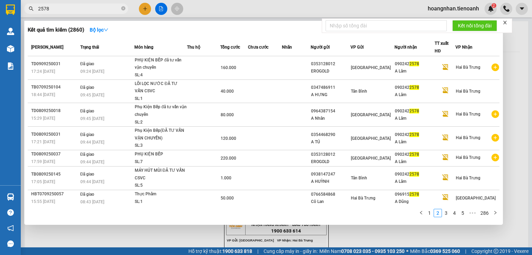
drag, startPoint x: 119, startPoint y: 9, endPoint x: 127, endPoint y: 8, distance: 8.4
click at [119, 9] on input "2578" at bounding box center [79, 9] width 82 height 8
click at [128, 8] on span "2578" at bounding box center [76, 8] width 104 height 10
click at [121, 8] on span "2578" at bounding box center [76, 8] width 104 height 10
click at [123, 8] on icon "close-circle" at bounding box center [123, 8] width 4 height 4
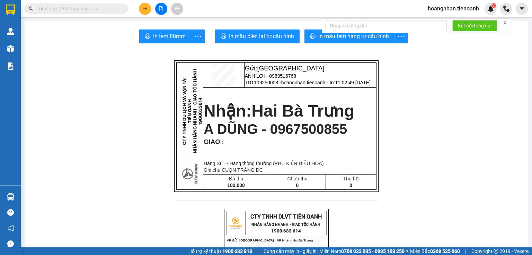
click at [110, 6] on input "text" at bounding box center [79, 9] width 82 height 8
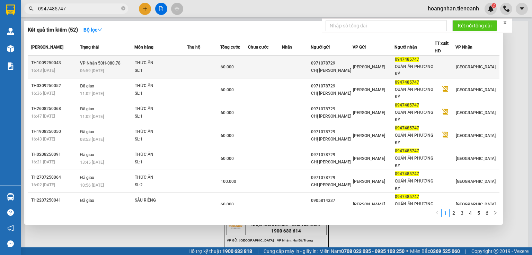
type input "0947485747"
click at [182, 67] on div "SL: 1" at bounding box center [161, 71] width 52 height 8
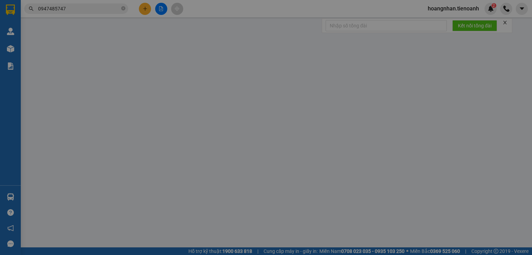
type input "0947485747"
type input "QUÁN ĂN PHƯƠNG KÝ"
type input "0971078729"
type input "CHỊ QUYÊN"
type input "60.000"
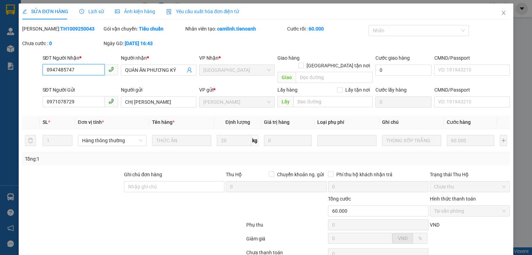
scroll to position [49, 0]
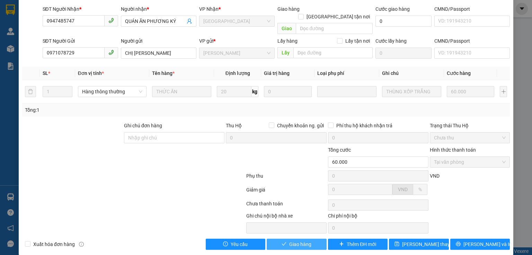
click at [282, 241] on icon "check" at bounding box center [284, 243] width 5 height 5
click at [130, 187] on div at bounding box center [133, 191] width 224 height 14
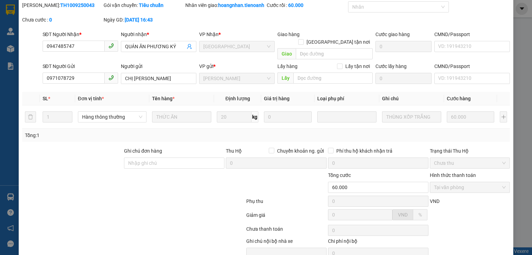
scroll to position [0, 0]
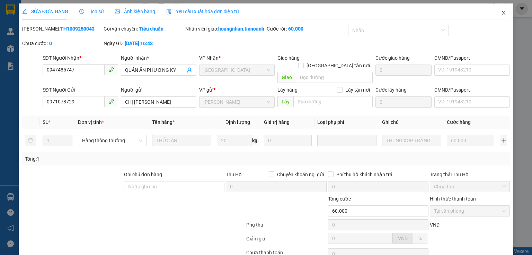
click at [501, 15] on icon "close" at bounding box center [504, 13] width 6 height 6
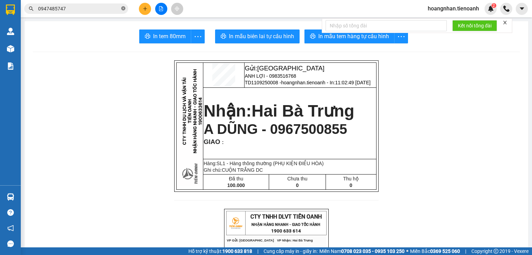
click at [123, 8] on icon "close-circle" at bounding box center [123, 8] width 4 height 4
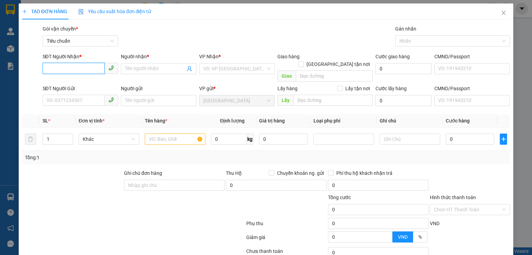
click at [67, 65] on input "SĐT Người Nhận *" at bounding box center [74, 68] width 62 height 11
click at [72, 80] on div "0774729595 - Vũ Anh" at bounding box center [79, 83] width 67 height 8
type input "0774729595"
type input "Vũ Anh"
type input "60.000"
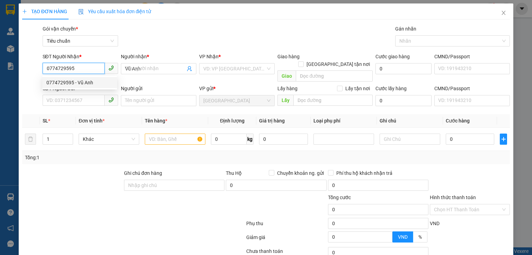
type input "60.000"
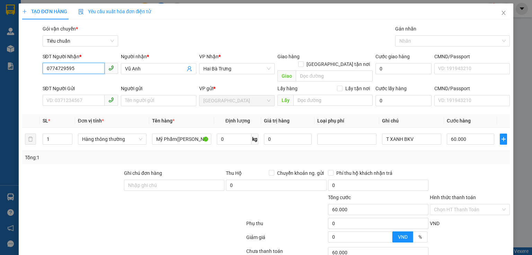
drag, startPoint x: 76, startPoint y: 69, endPoint x: 31, endPoint y: 68, distance: 45.1
click at [31, 68] on div "SĐT Người Nhận * 0774729595 0774729595 Người nhận * Vũ Anh VP Nhận * Hai Bà Tr…" at bounding box center [265, 69] width 489 height 32
type input "0774729595"
click at [502, 12] on icon "close" at bounding box center [504, 13] width 4 height 4
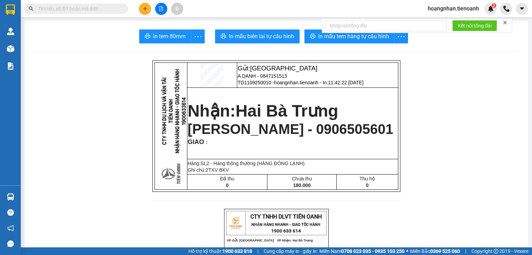
click at [68, 10] on input "text" at bounding box center [79, 9] width 82 height 8
paste input "0774729595"
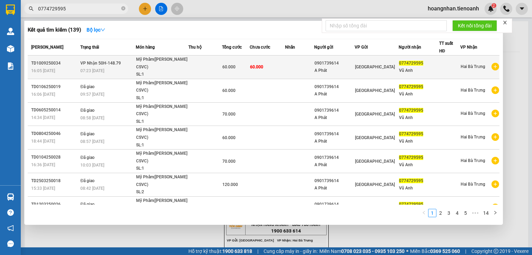
type input "0774729595"
click at [192, 65] on td at bounding box center [205, 67] width 34 height 24
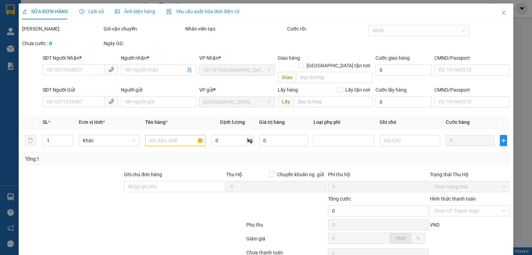
type input "0774729595"
type input "Vũ Anh"
type input "0901739614"
type input "A Phát"
type input "052092009016"
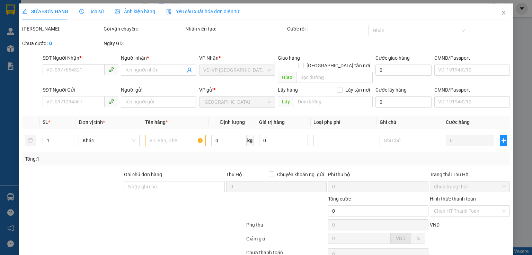
type input "60.000"
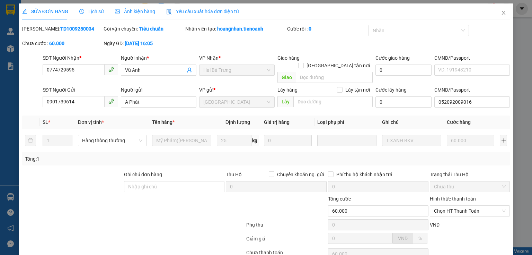
click at [93, 13] on span "Lịch sử" at bounding box center [91, 12] width 25 height 6
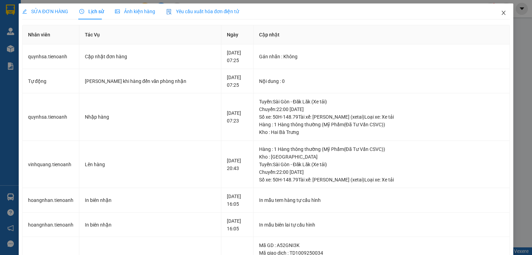
click at [501, 14] on icon "close" at bounding box center [504, 13] width 6 height 6
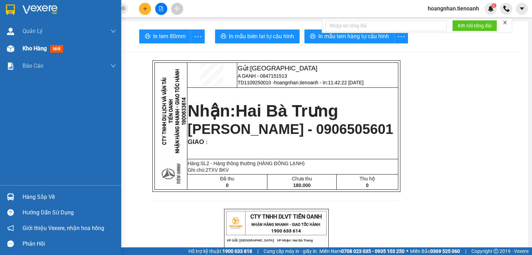
click at [10, 51] on img at bounding box center [10, 48] width 7 height 7
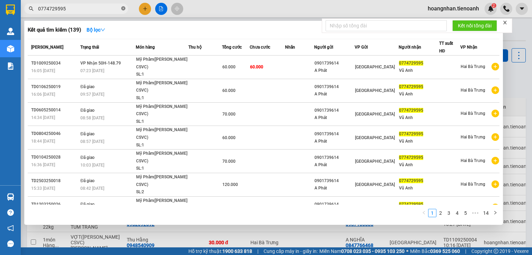
click at [123, 9] on icon "close-circle" at bounding box center [123, 8] width 4 height 4
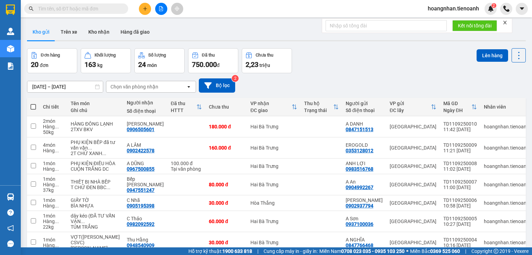
click at [97, 10] on input "text" at bounding box center [79, 9] width 82 height 8
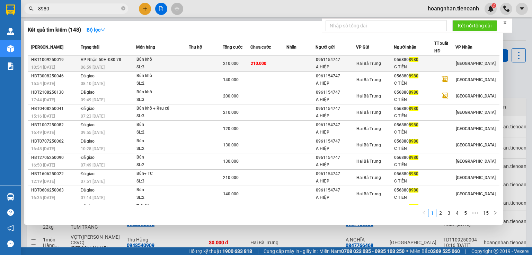
type input "8980"
click at [177, 63] on div "SL: 3" at bounding box center [163, 67] width 52 height 8
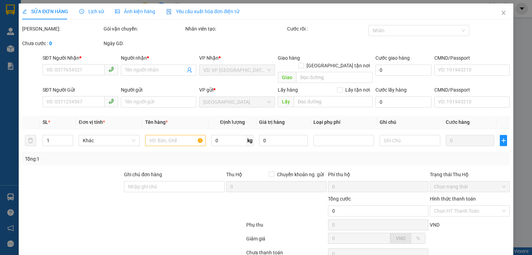
type input "0568808980"
type input "C TIÊN"
type input "0961154747"
type input "A HIỆP"
type input "210.000"
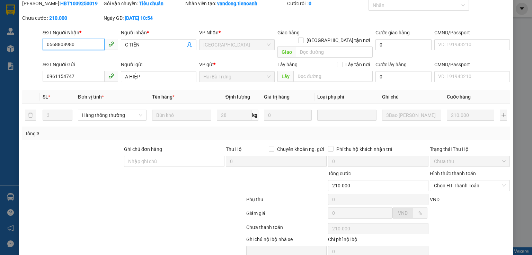
scroll to position [49, 0]
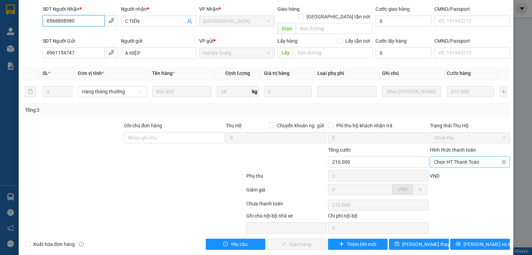
click at [461, 157] on span "Chọn HT Thanh Toán" at bounding box center [470, 162] width 72 height 10
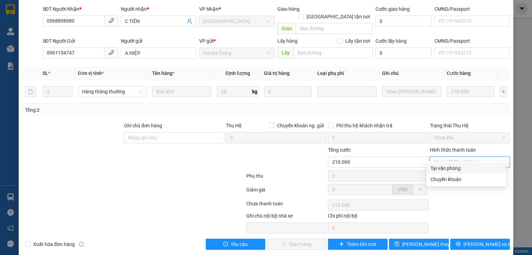
click at [435, 168] on div "Tại văn phòng" at bounding box center [466, 168] width 71 height 8
type input "0"
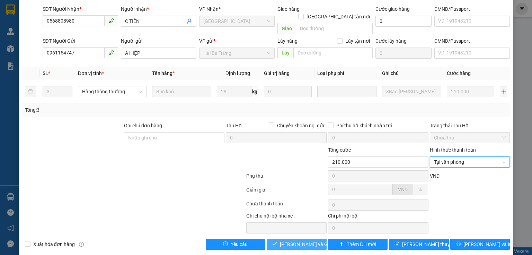
click at [298, 240] on span "[PERSON_NAME] và Giao hàng" at bounding box center [313, 244] width 67 height 8
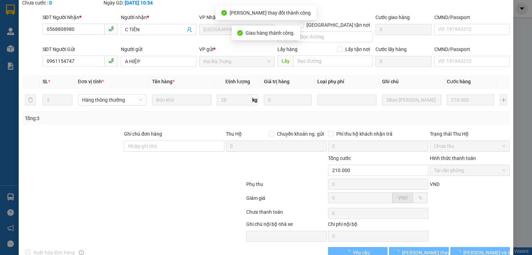
scroll to position [0, 0]
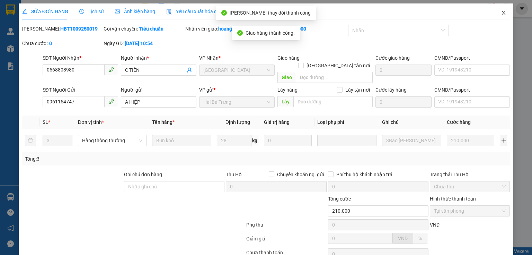
click at [501, 13] on icon "close" at bounding box center [504, 13] width 6 height 6
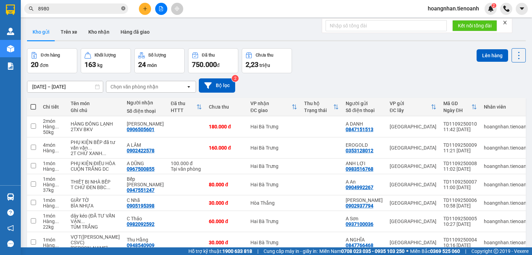
click at [124, 8] on icon "close-circle" at bounding box center [123, 8] width 4 height 4
click at [83, 7] on input "text" at bounding box center [79, 9] width 82 height 8
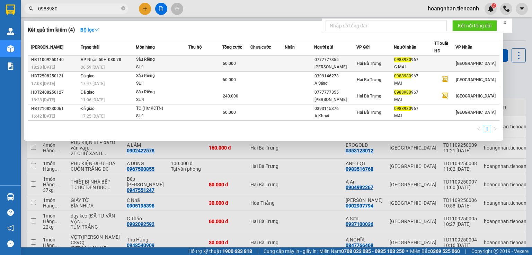
type input "0988980"
click at [177, 65] on div "SL: 1" at bounding box center [162, 67] width 52 height 8
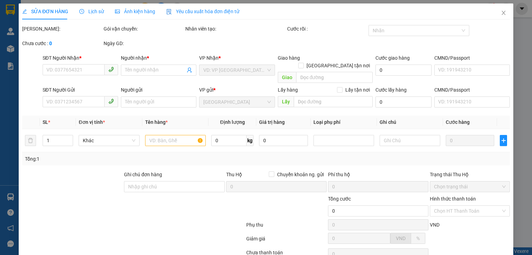
type input "0988980967"
type input "C MAI"
type input "0777777355"
type input "[PERSON_NAME]"
type input "60.000"
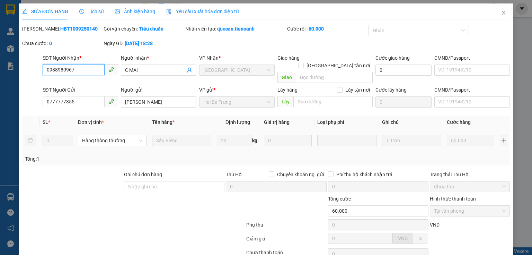
scroll to position [49, 0]
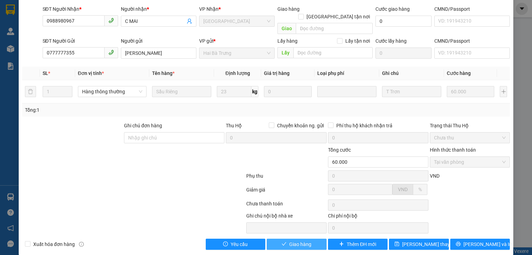
click at [298, 240] on span "Giao hàng" at bounding box center [300, 244] width 22 height 8
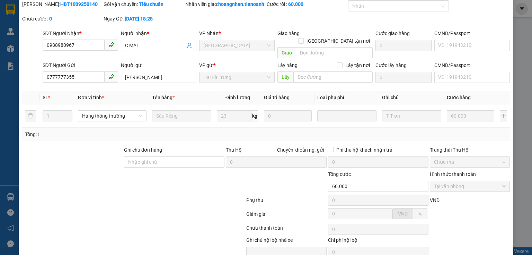
scroll to position [0, 0]
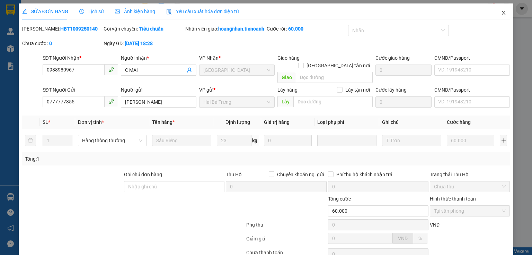
click at [501, 12] on icon "close" at bounding box center [504, 13] width 6 height 6
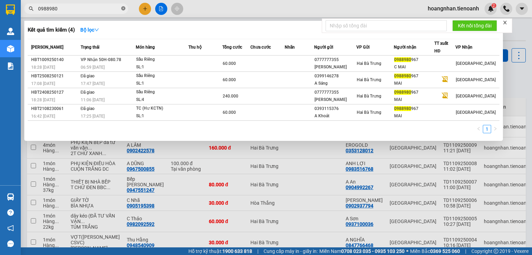
click at [123, 8] on icon "close-circle" at bounding box center [123, 8] width 4 height 4
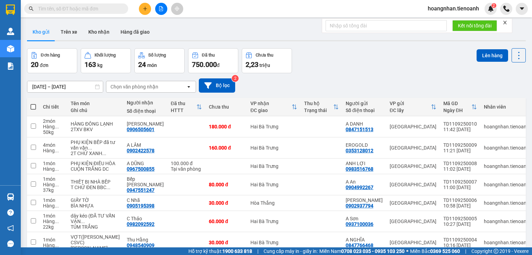
click at [85, 8] on input "text" at bounding box center [79, 9] width 82 height 8
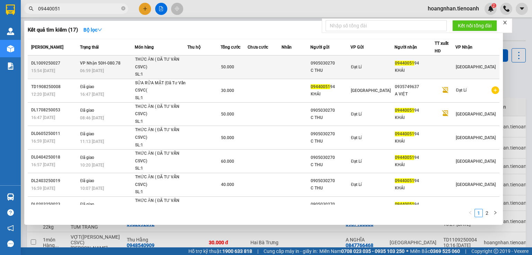
type input "09440051"
click at [200, 71] on td at bounding box center [203, 67] width 33 height 24
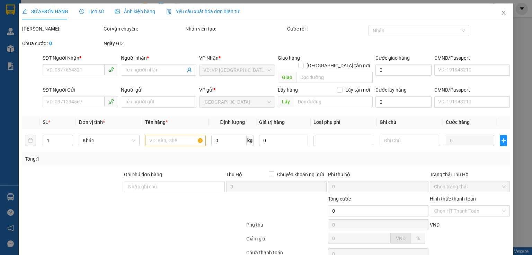
type input "0944005194"
type input "KHẢI"
type input "0905030270"
type input "C THU"
type input "50.000"
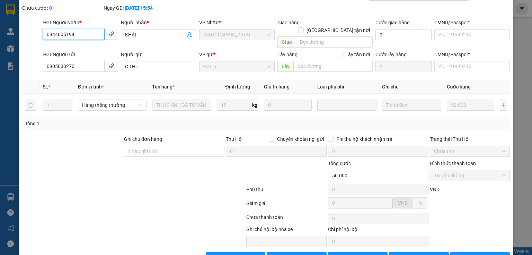
scroll to position [49, 0]
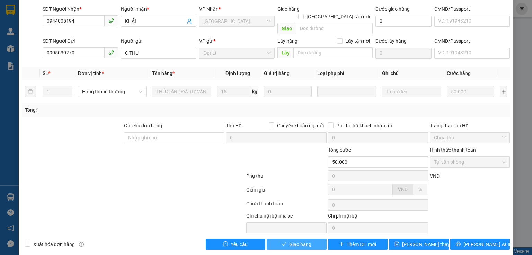
click at [306, 240] on span "Giao hàng" at bounding box center [300, 244] width 22 height 8
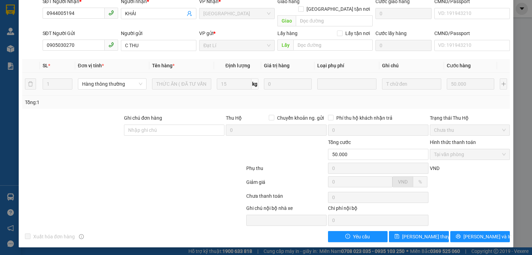
scroll to position [0, 0]
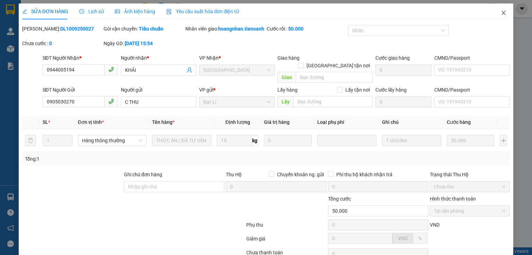
click at [501, 11] on icon "close" at bounding box center [504, 13] width 6 height 6
